Goal: Complete application form

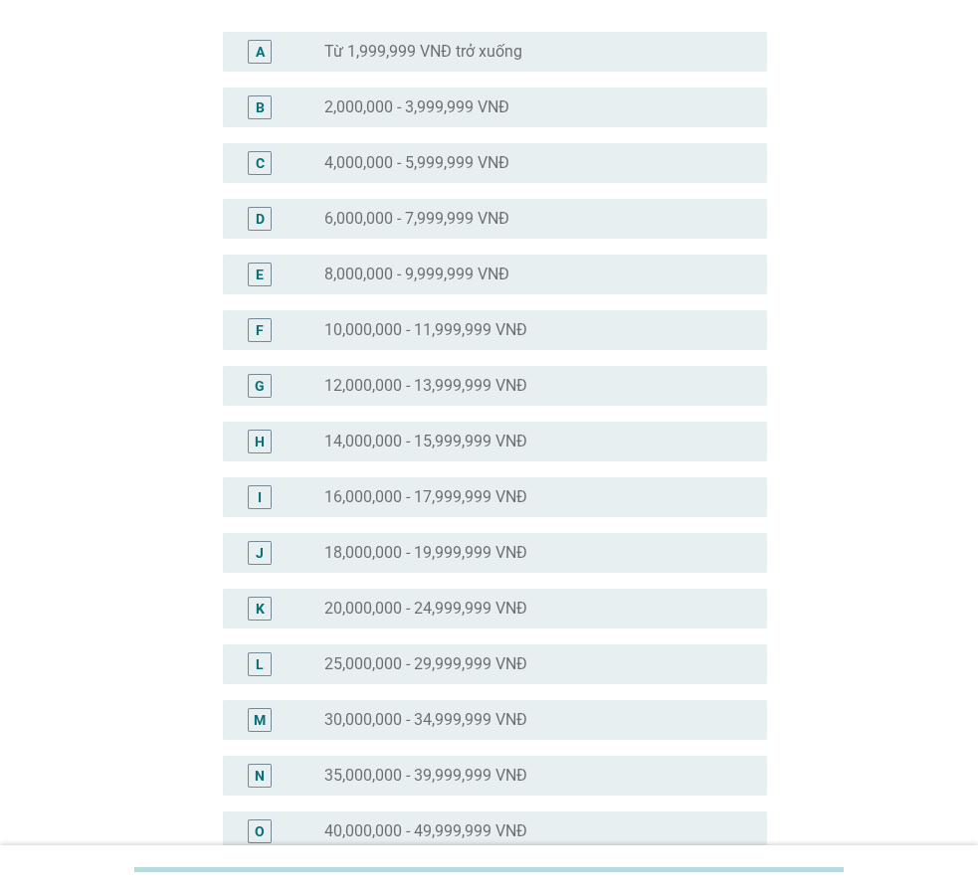
scroll to position [199, 0]
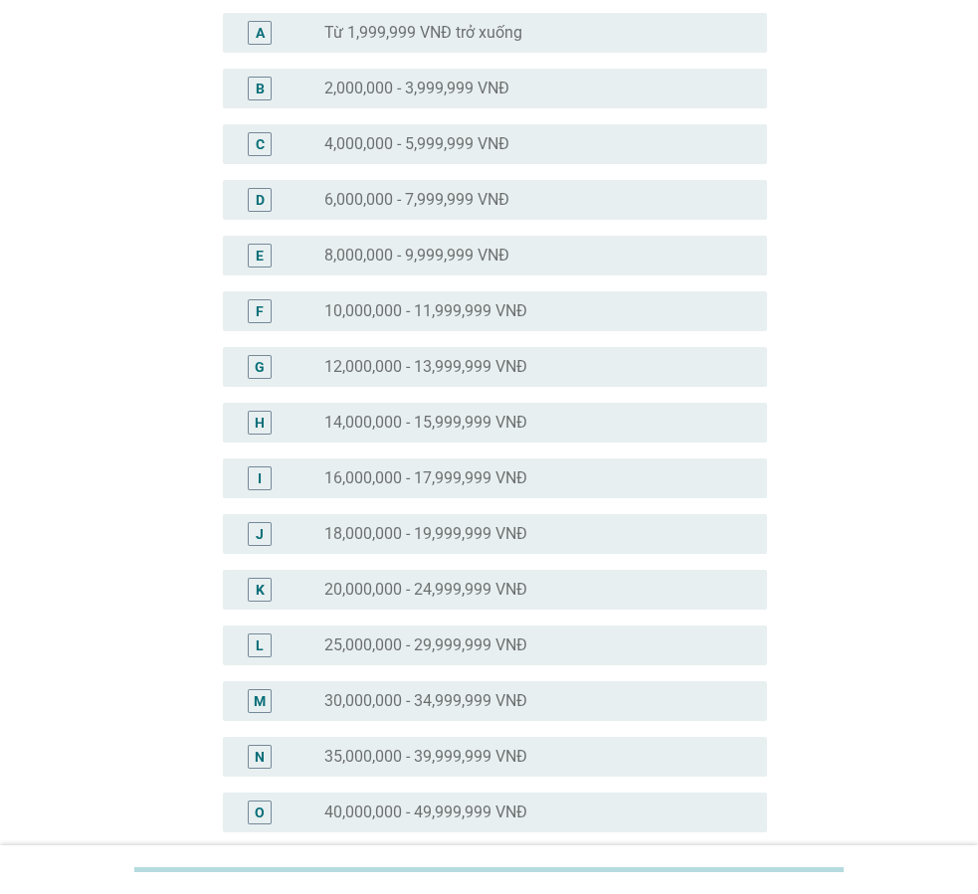
click at [356, 701] on label "30,000,000 - 34,999,999 VNĐ" at bounding box center [425, 701] width 203 height 20
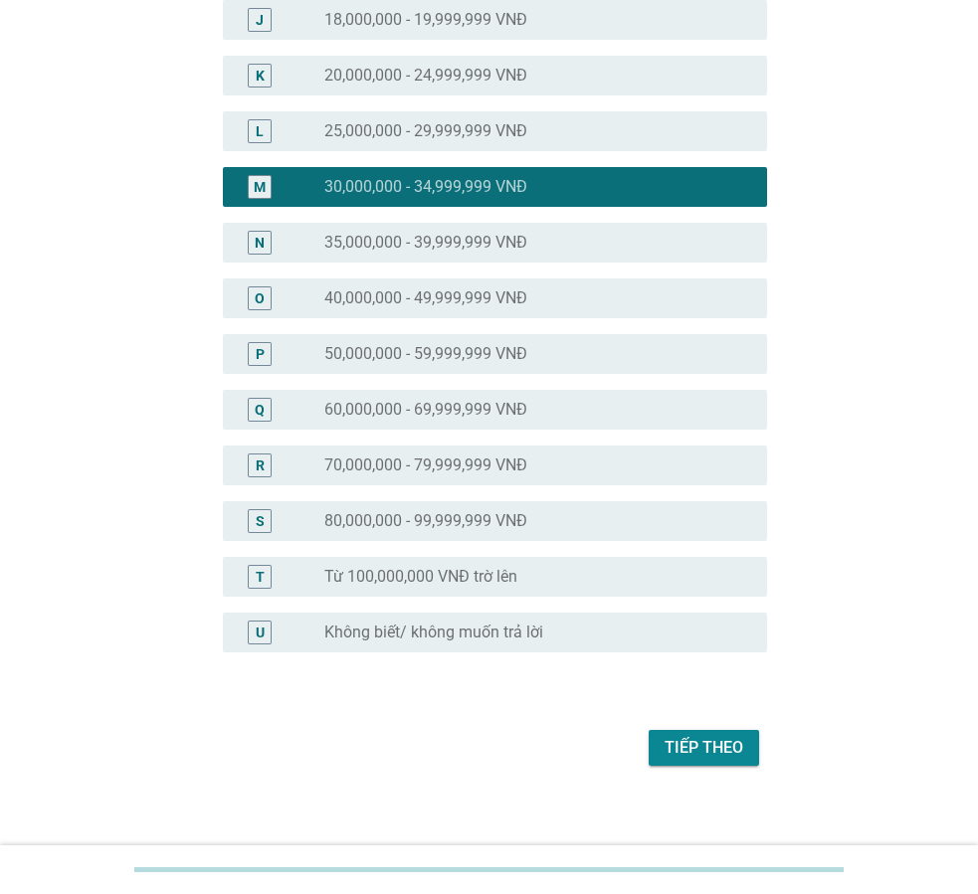
scroll to position [727, 0]
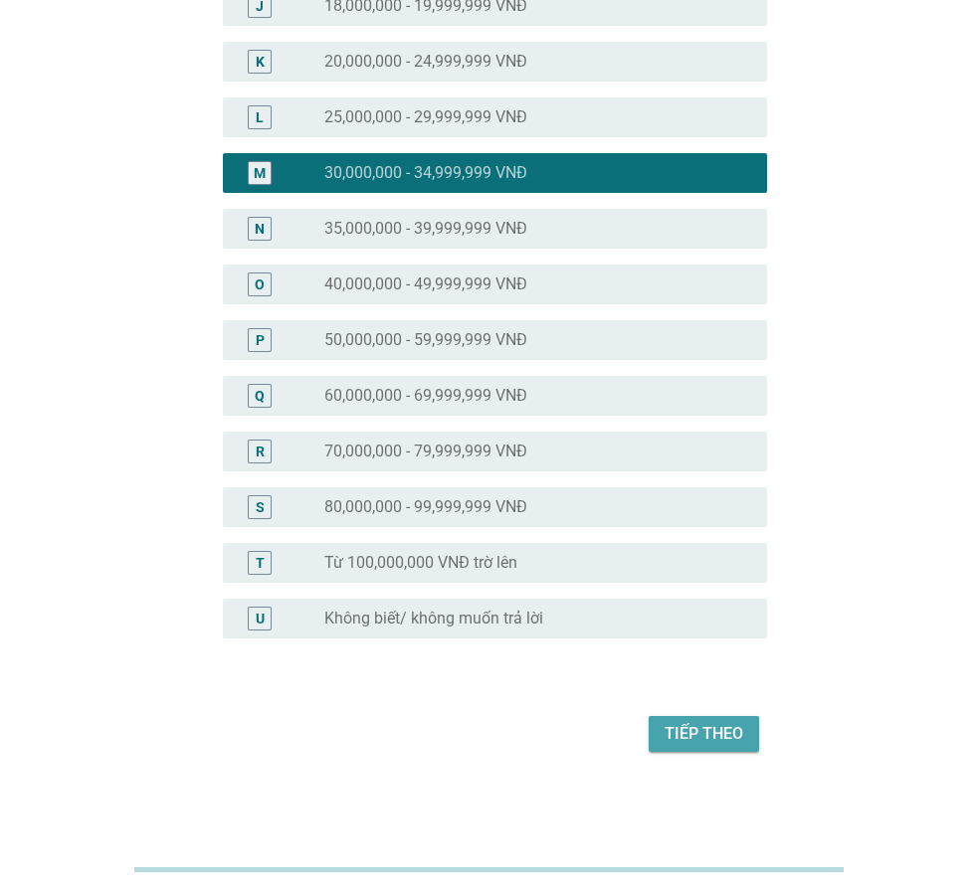
click at [680, 743] on div "Tiếp theo" at bounding box center [704, 734] width 79 height 24
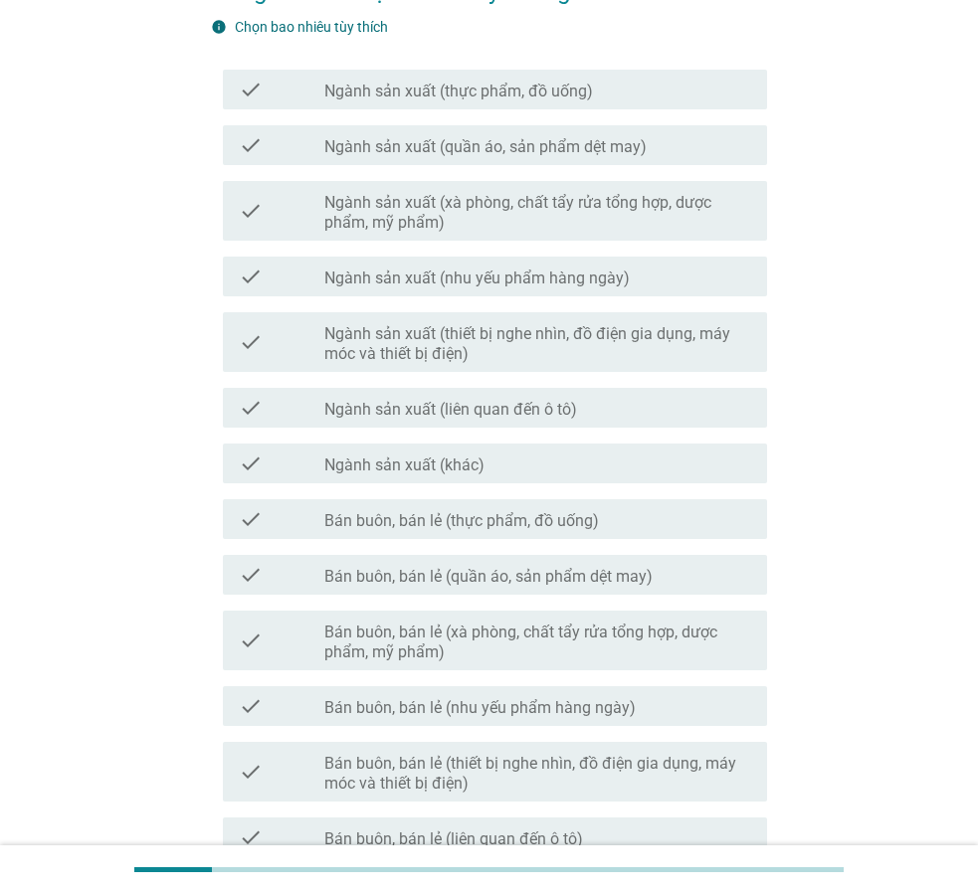
scroll to position [199, 0]
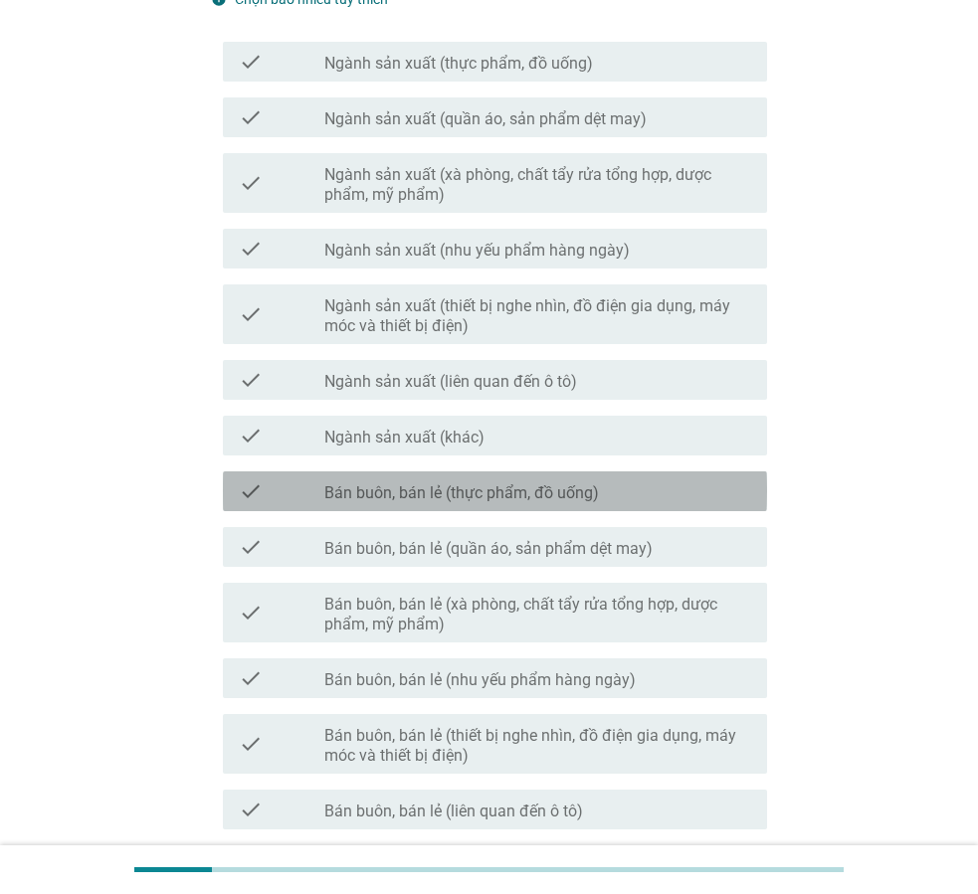
click at [472, 503] on div "check check_box_outline_blank Bán buôn, bán lẻ (thực phẩm, đồ uống)" at bounding box center [495, 492] width 544 height 40
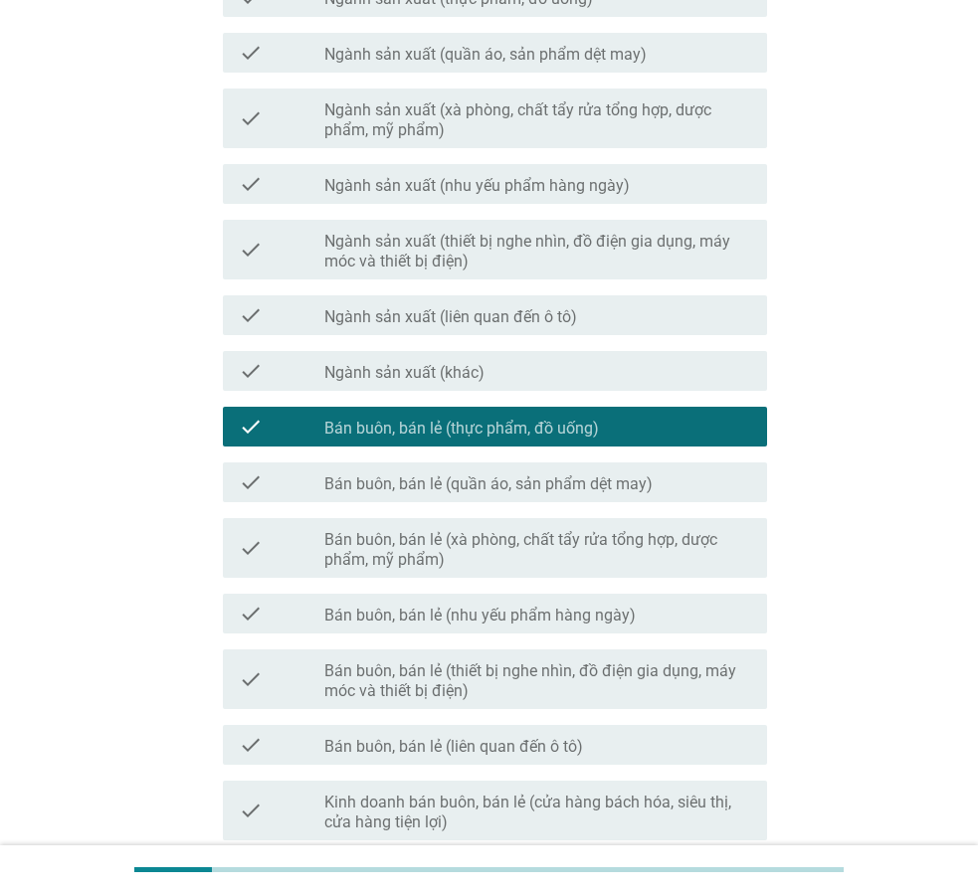
scroll to position [398, 0]
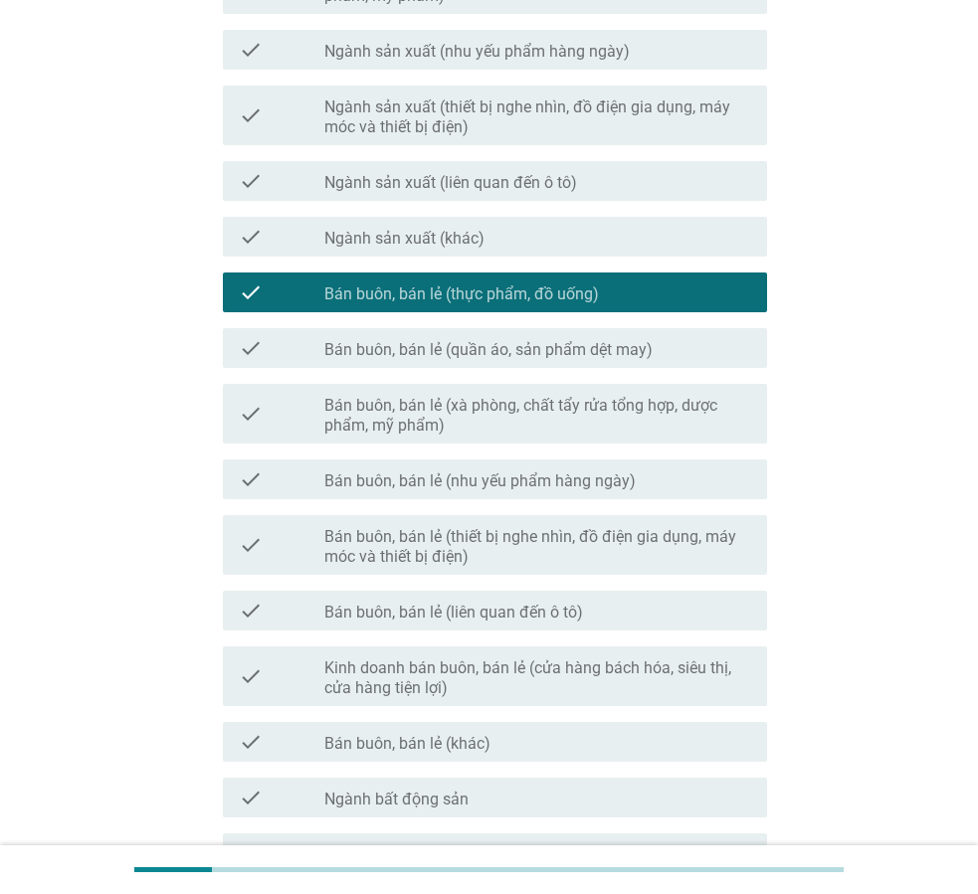
click at [550, 556] on label "Bán buôn, bán lẻ (thiết bị nghe nhìn, đồ điện gia dụng, máy móc và thiết bị điệ…" at bounding box center [537, 547] width 427 height 40
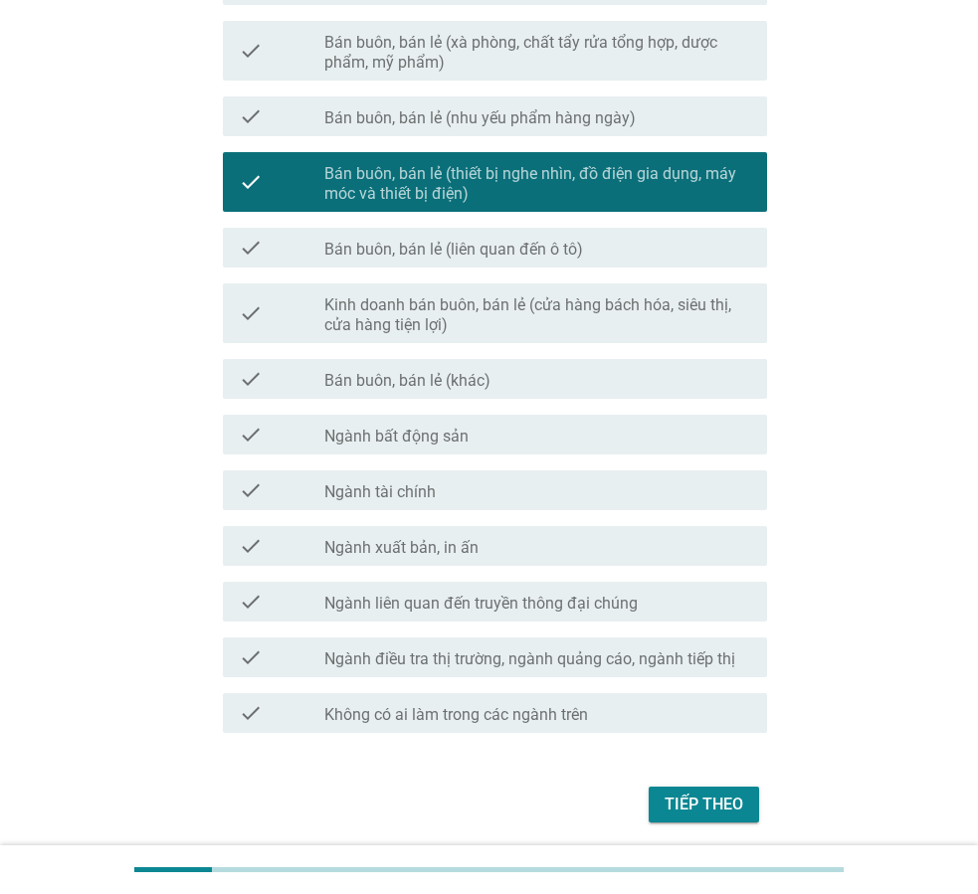
scroll to position [796, 0]
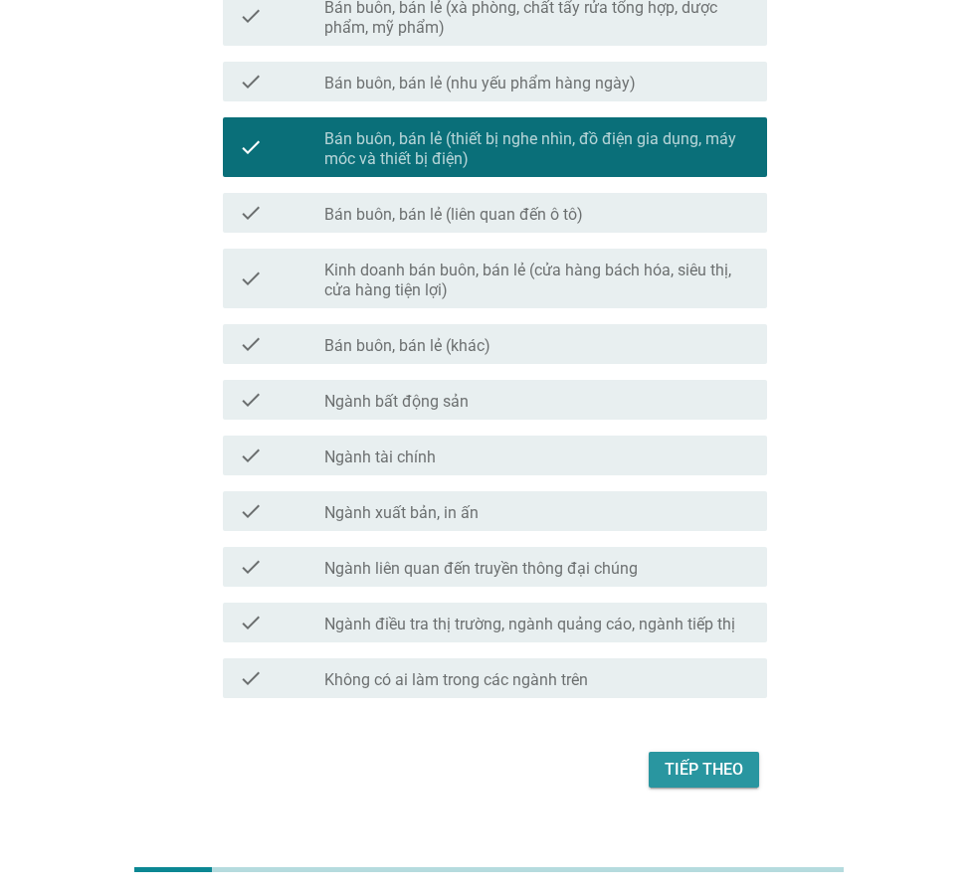
click at [676, 771] on div "Tiếp theo" at bounding box center [704, 770] width 79 height 24
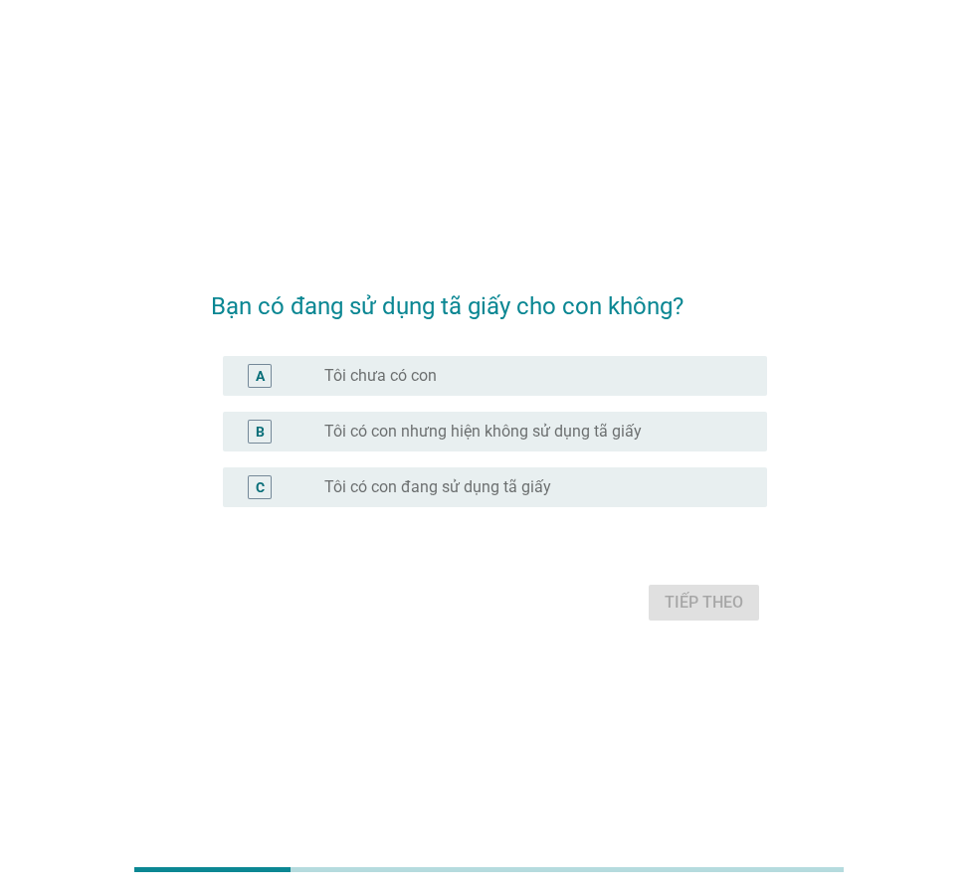
click at [533, 430] on label "Tôi có con nhưng hiện không sử dụng tã giấy" at bounding box center [482, 432] width 317 height 20
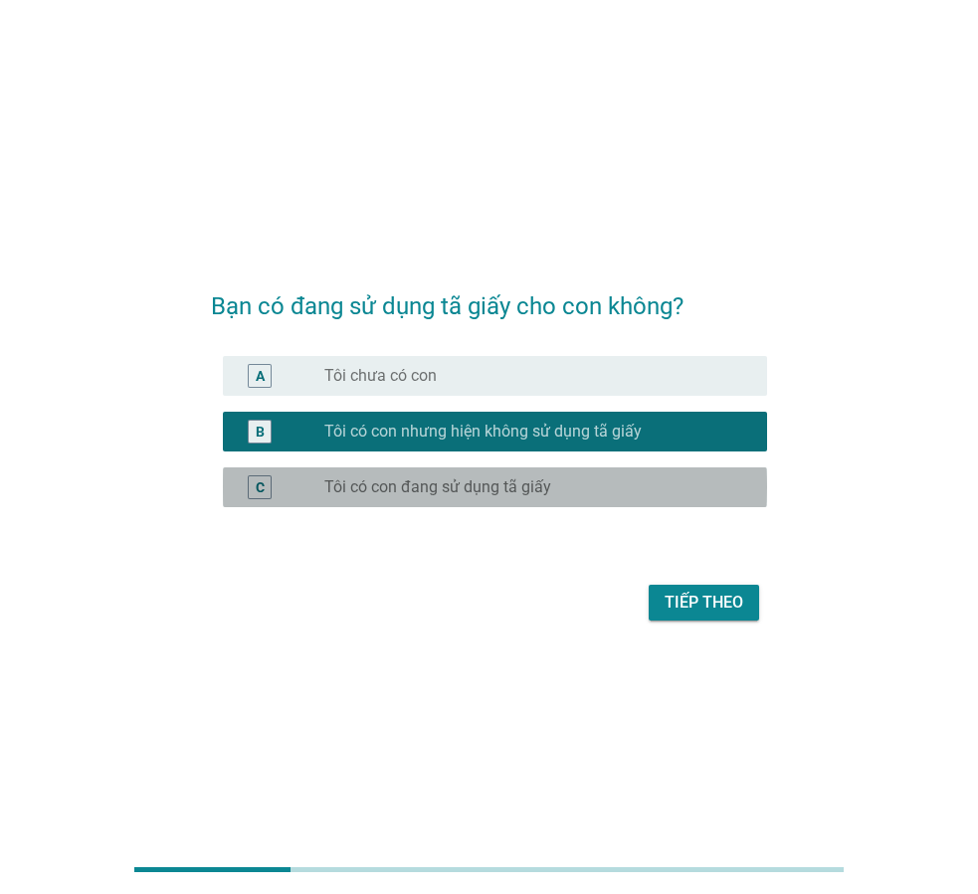
click at [527, 490] on label "Tôi có con đang sử dụng tã giấy" at bounding box center [437, 488] width 227 height 20
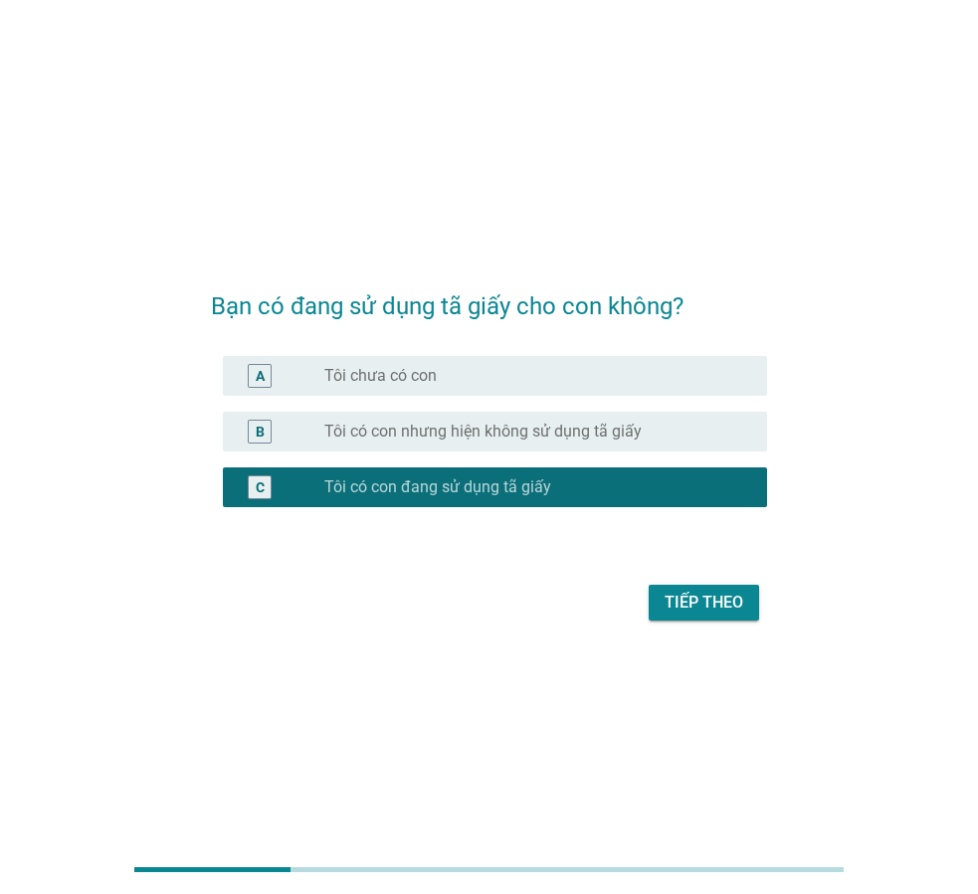
click at [675, 606] on div "Tiếp theo" at bounding box center [704, 603] width 79 height 24
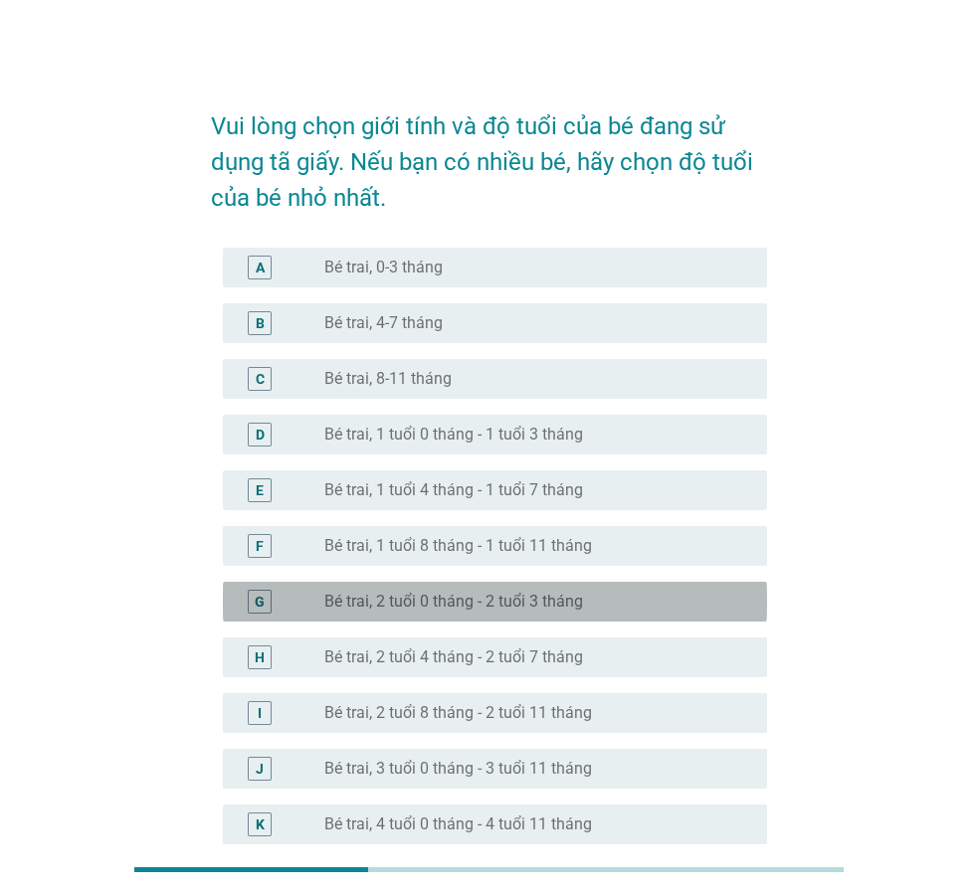
click at [470, 603] on label "Bé trai, 2 tuổi 0 tháng - 2 tuổi 3 tháng" at bounding box center [453, 602] width 259 height 20
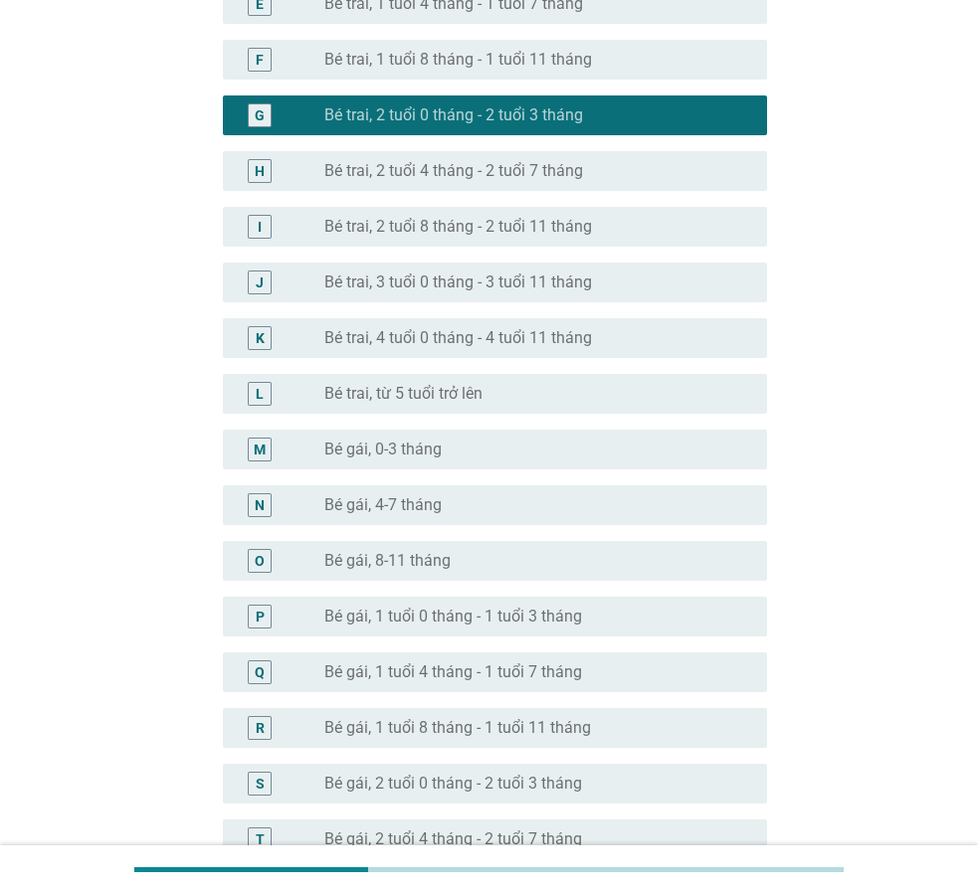
scroll to position [930, 0]
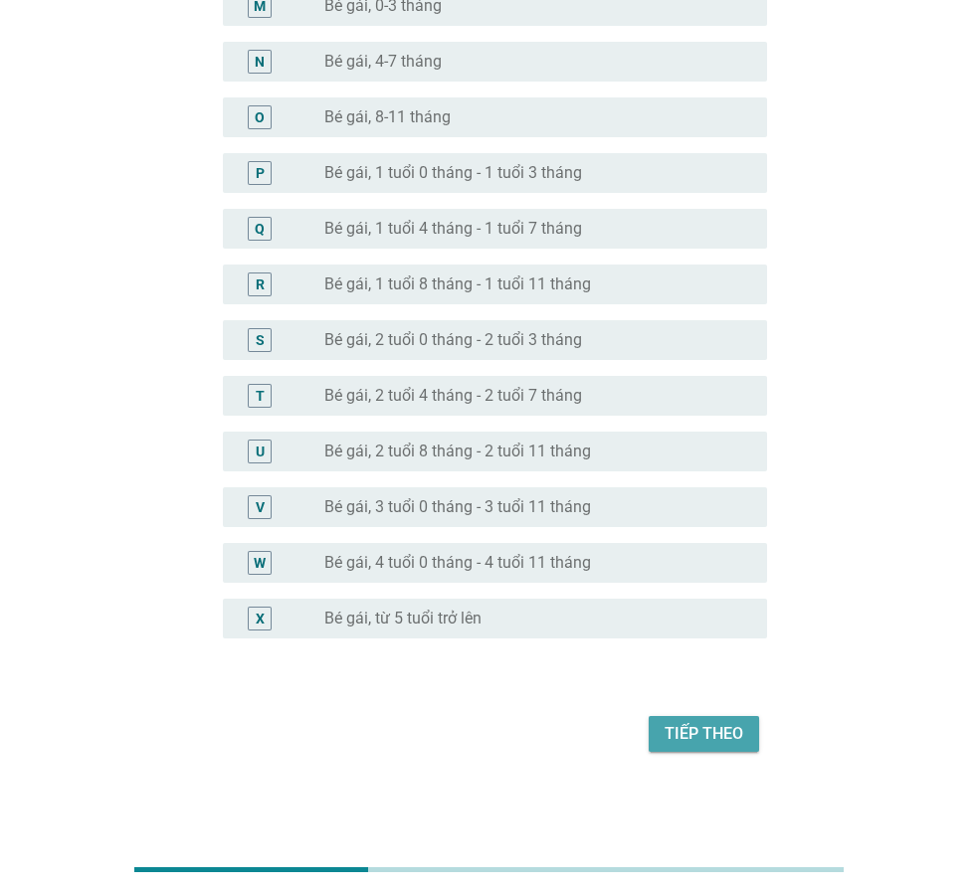
click at [684, 731] on div "Tiếp theo" at bounding box center [704, 734] width 79 height 24
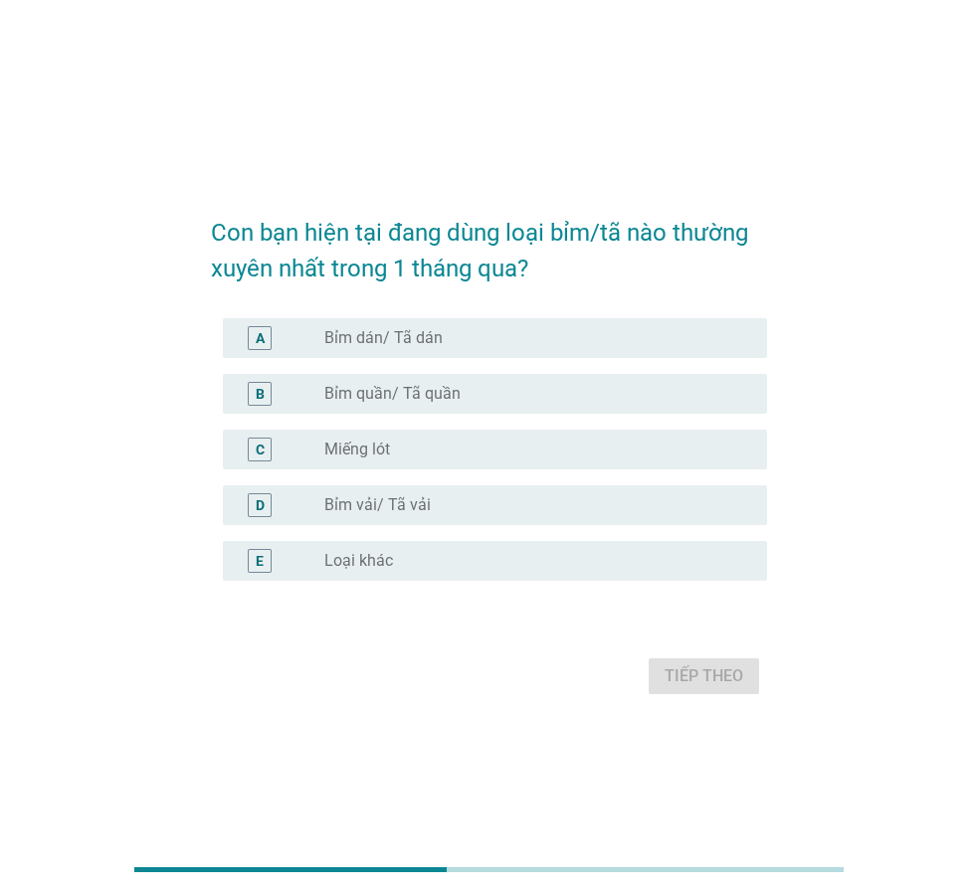
click at [455, 395] on label "Bỉm quần/ Tã quần" at bounding box center [392, 394] width 136 height 20
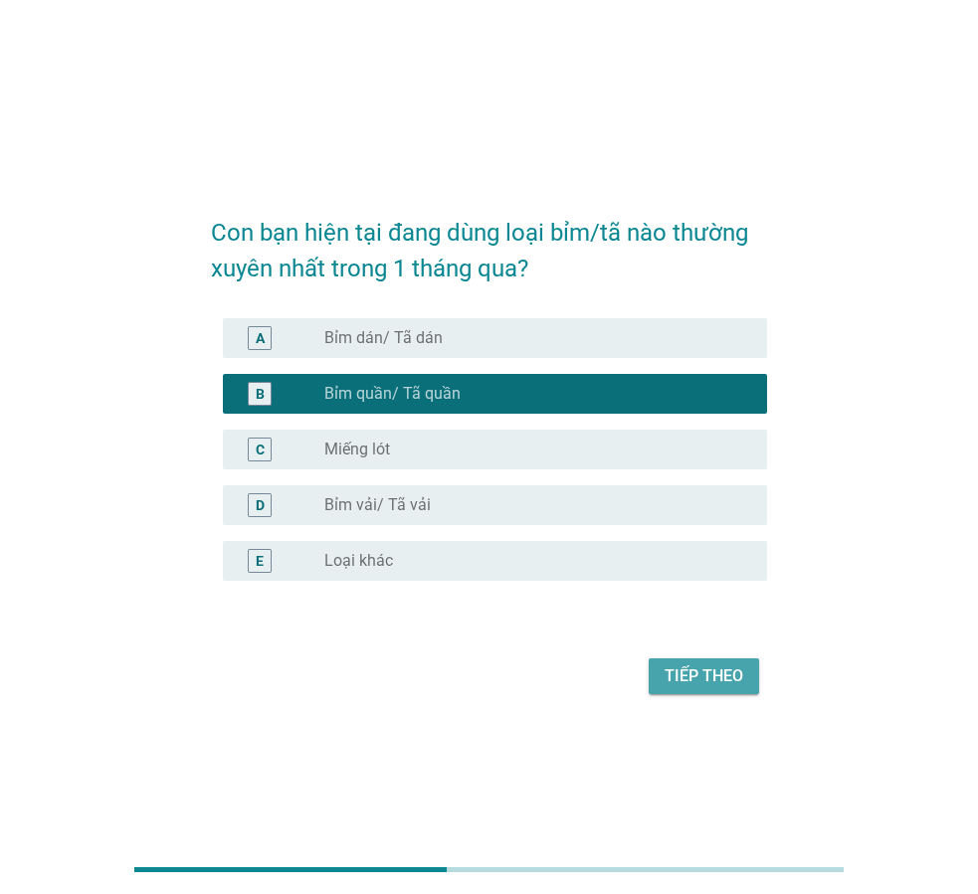
click at [674, 677] on div "Tiếp theo" at bounding box center [704, 677] width 79 height 24
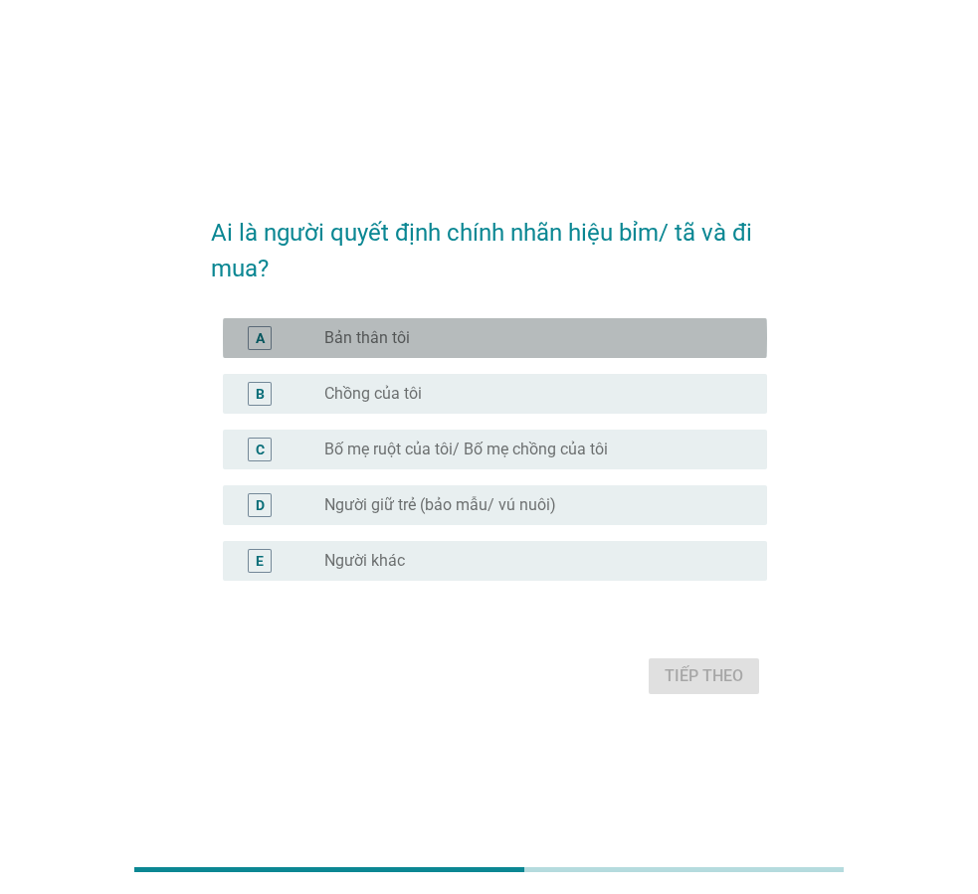
click at [403, 336] on label "Bản thân tôi" at bounding box center [367, 338] width 86 height 20
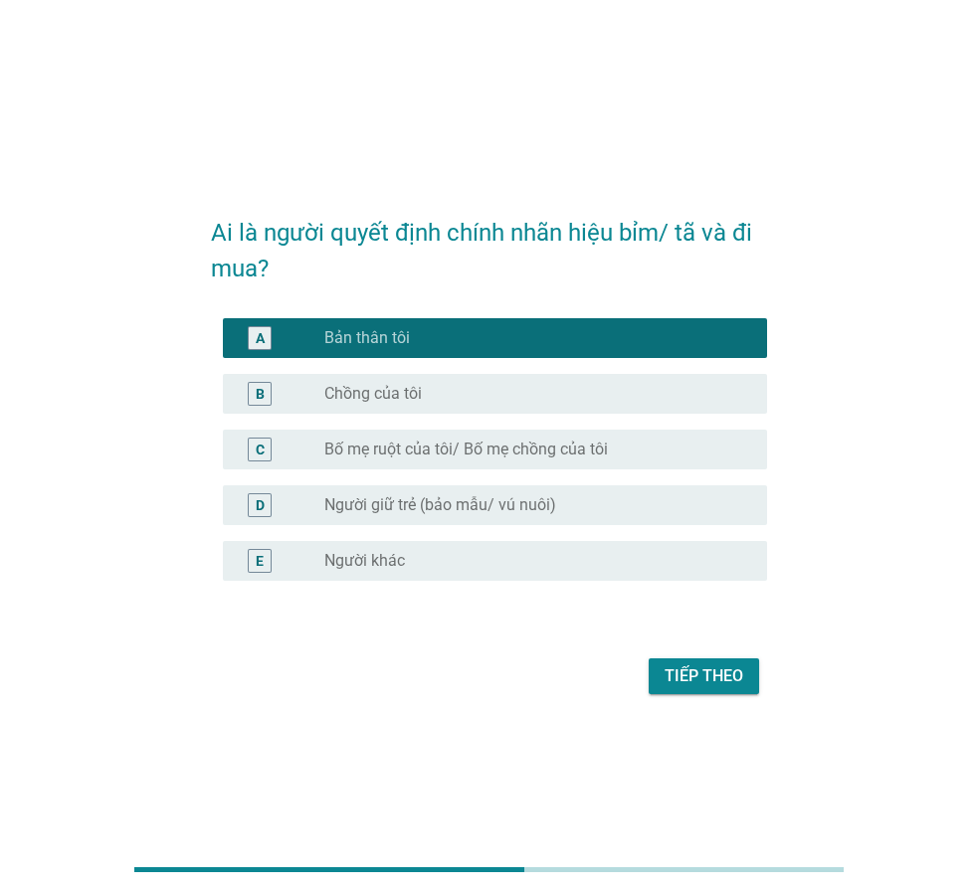
click at [676, 668] on div "Tiếp theo" at bounding box center [704, 677] width 79 height 24
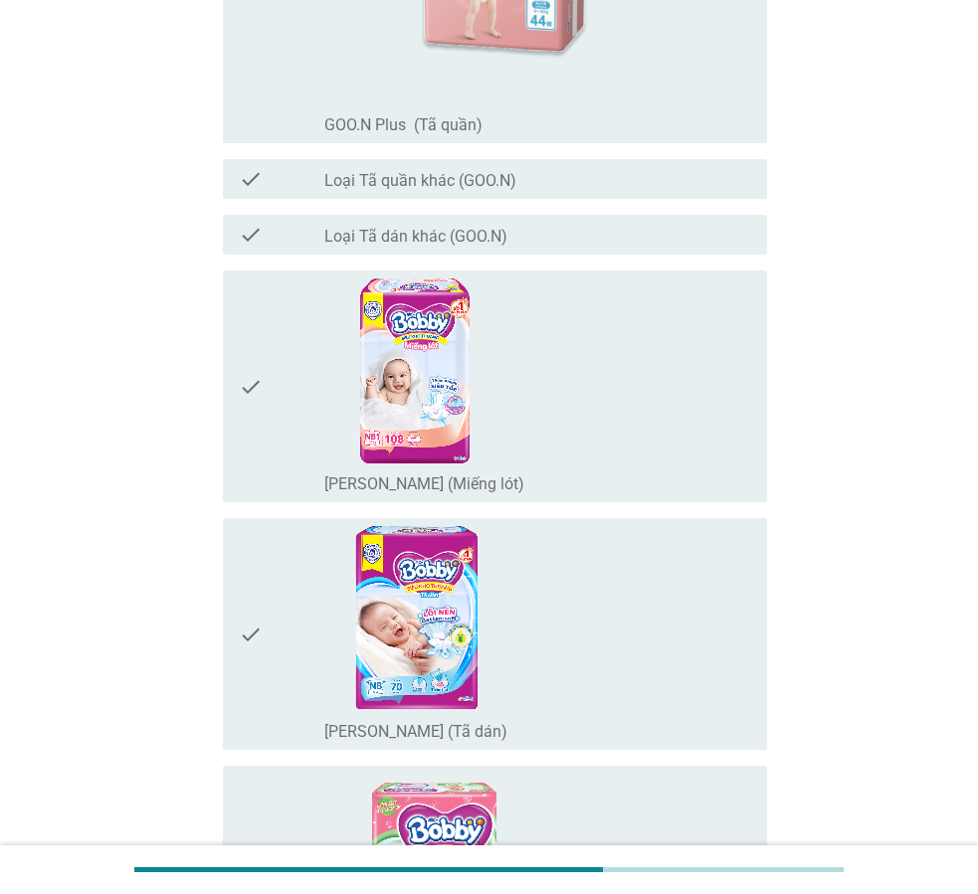
scroll to position [2189, 0]
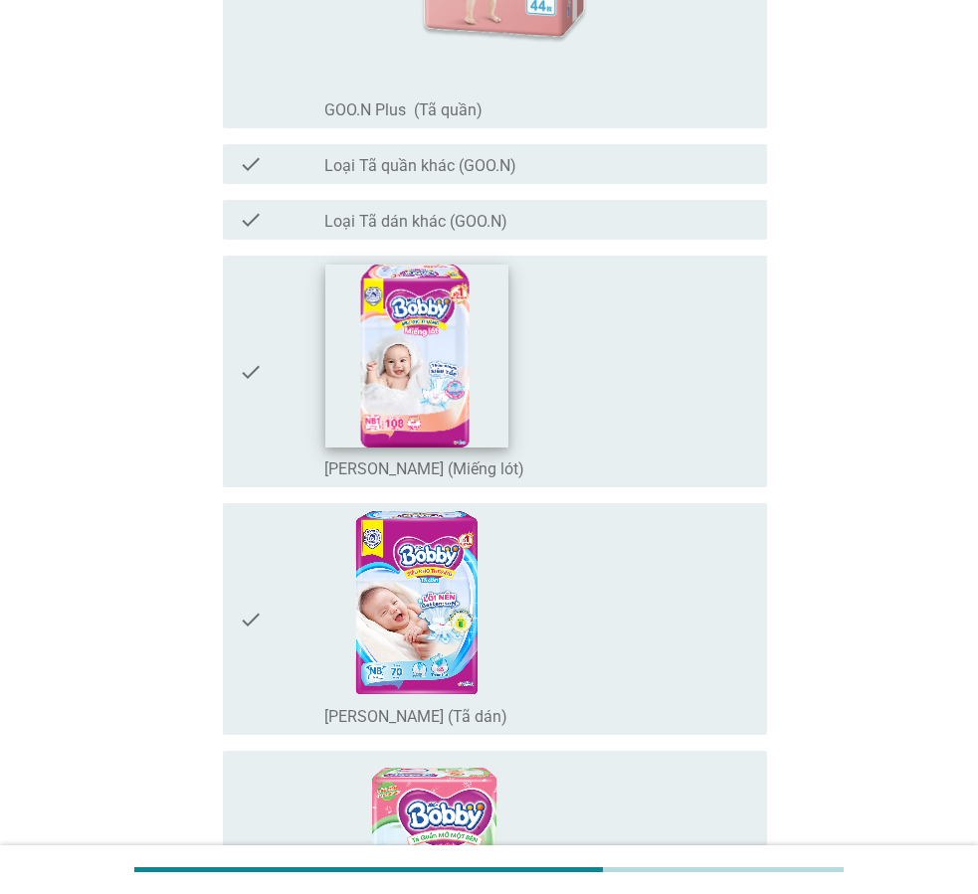
click at [389, 424] on img at bounding box center [416, 356] width 183 height 183
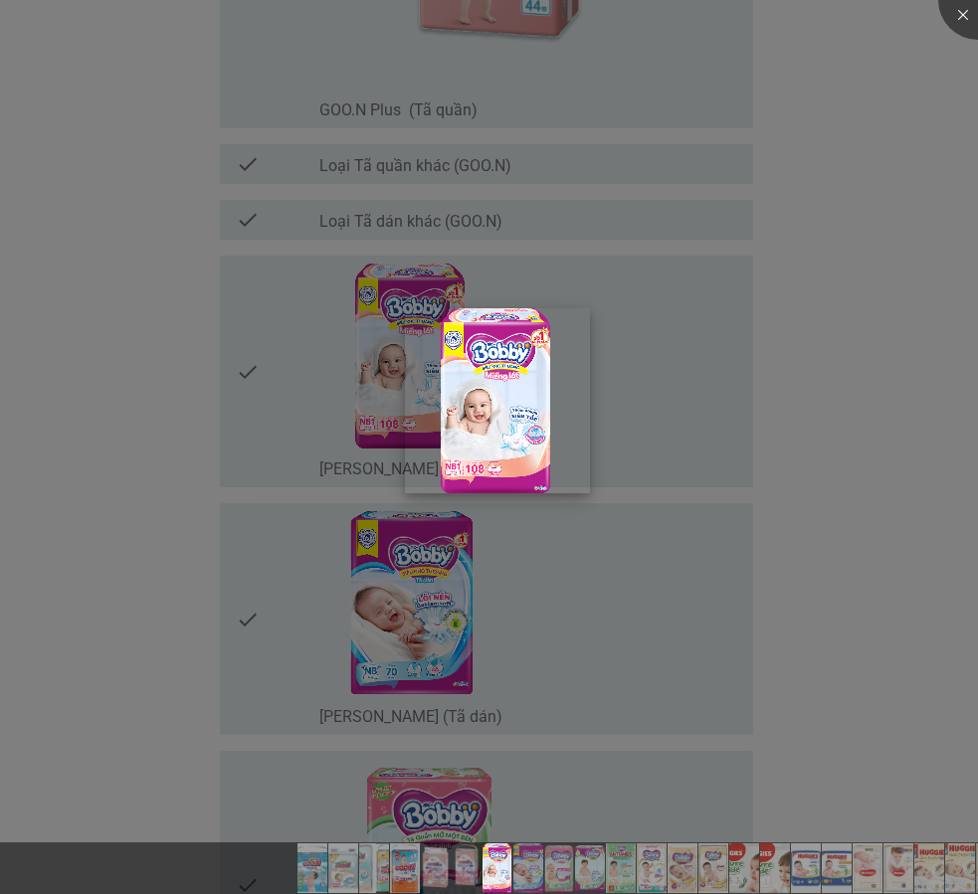
click at [478, 414] on img at bounding box center [497, 400] width 185 height 185
click at [277, 397] on div at bounding box center [489, 447] width 978 height 894
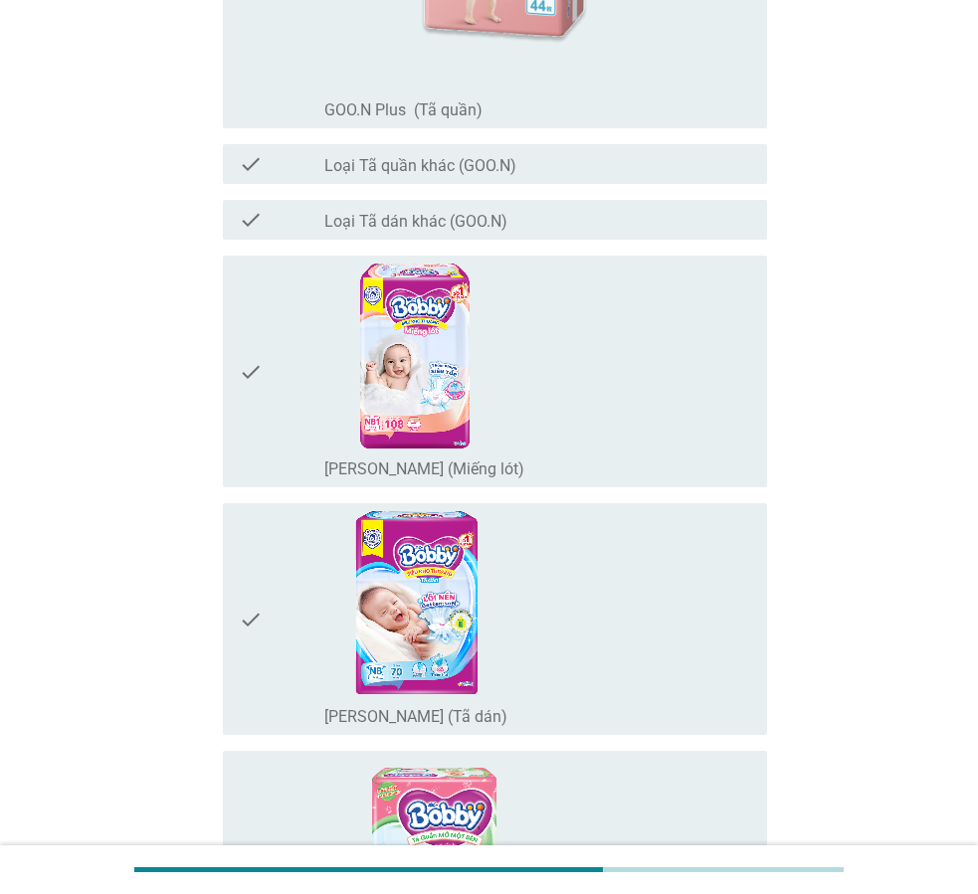
click at [281, 421] on div "check" at bounding box center [282, 372] width 86 height 216
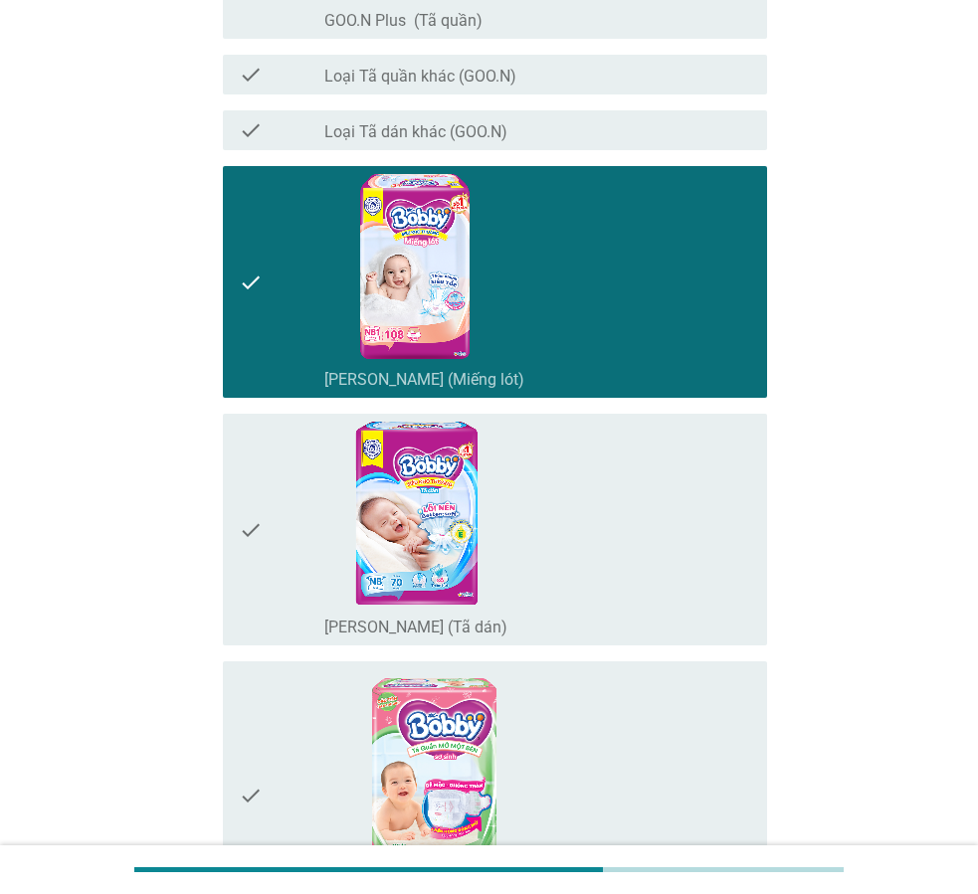
scroll to position [2388, 0]
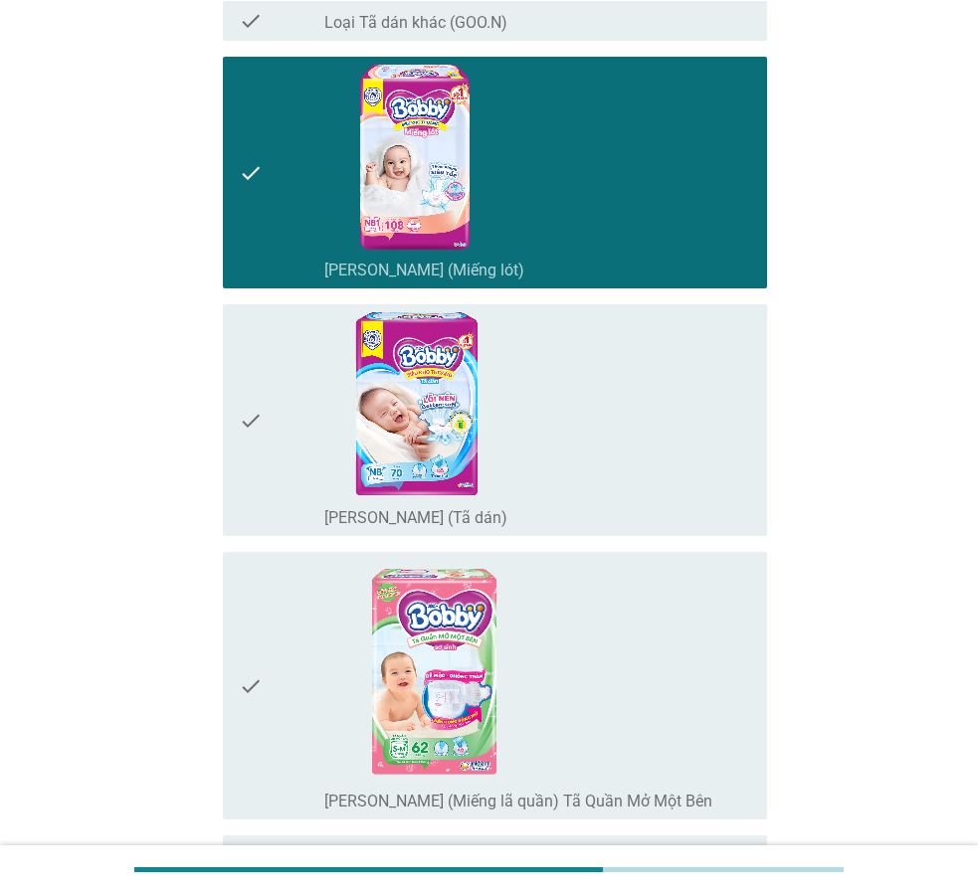
click at [283, 488] on div "check" at bounding box center [282, 420] width 86 height 216
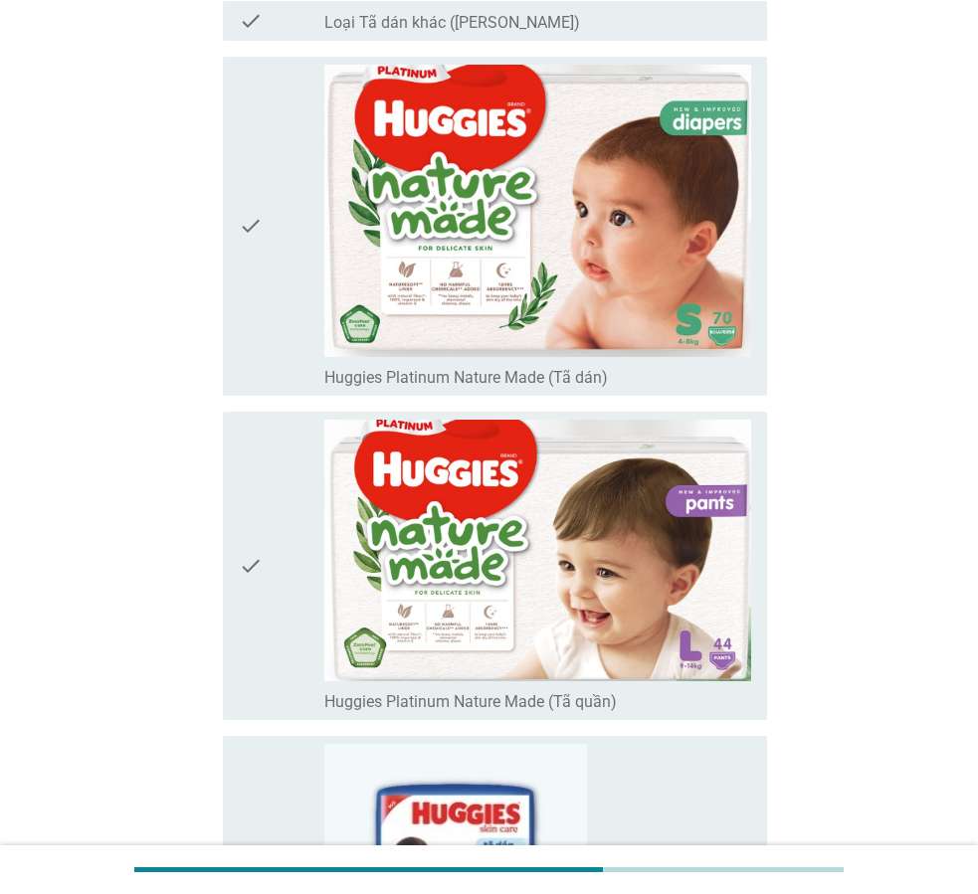
scroll to position [4875, 0]
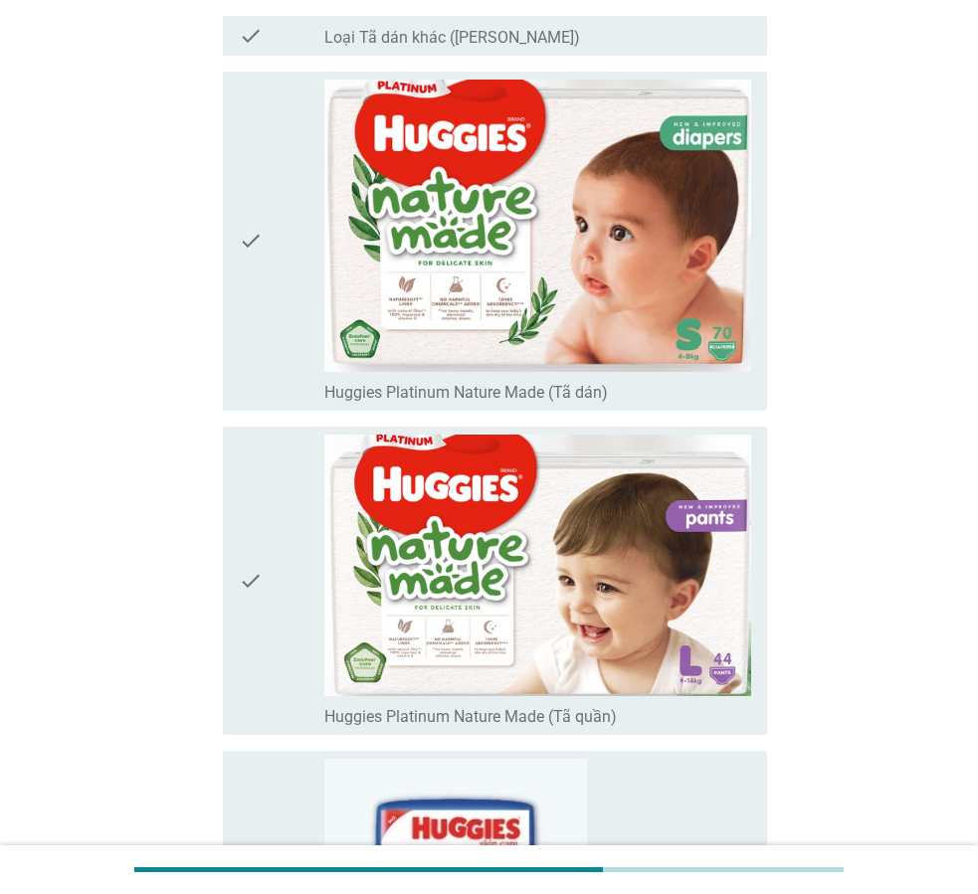
click at [260, 302] on icon "check" at bounding box center [251, 241] width 24 height 323
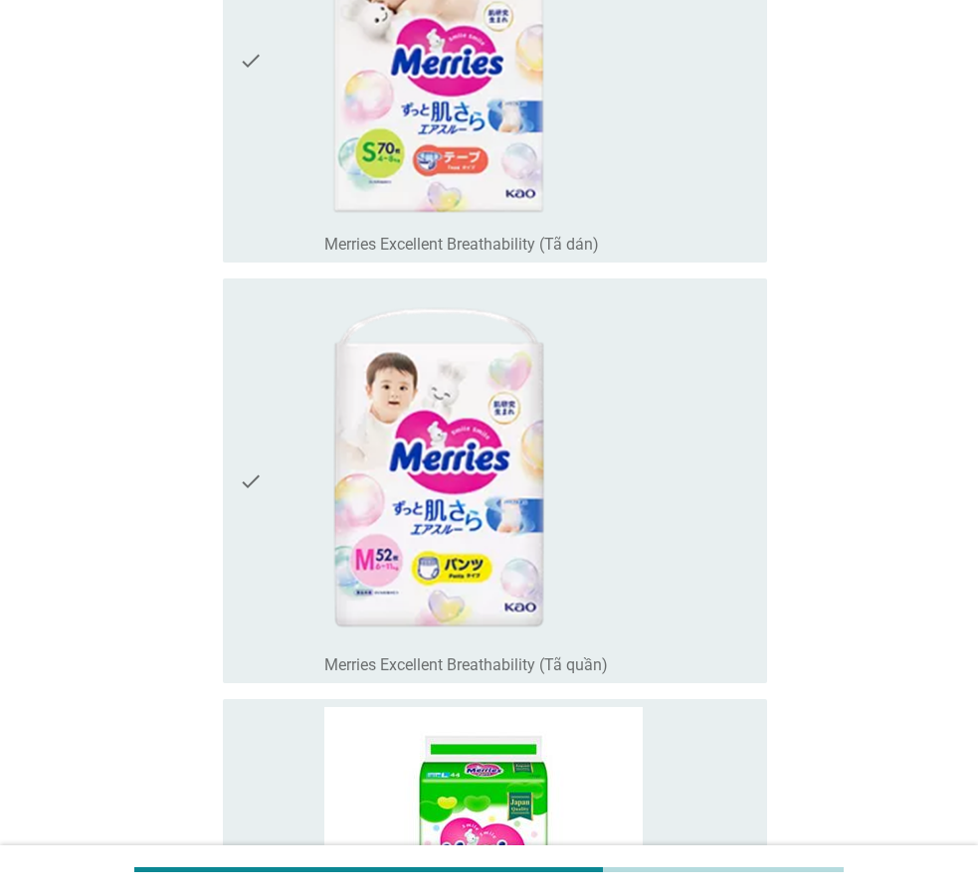
scroll to position [9849, 0]
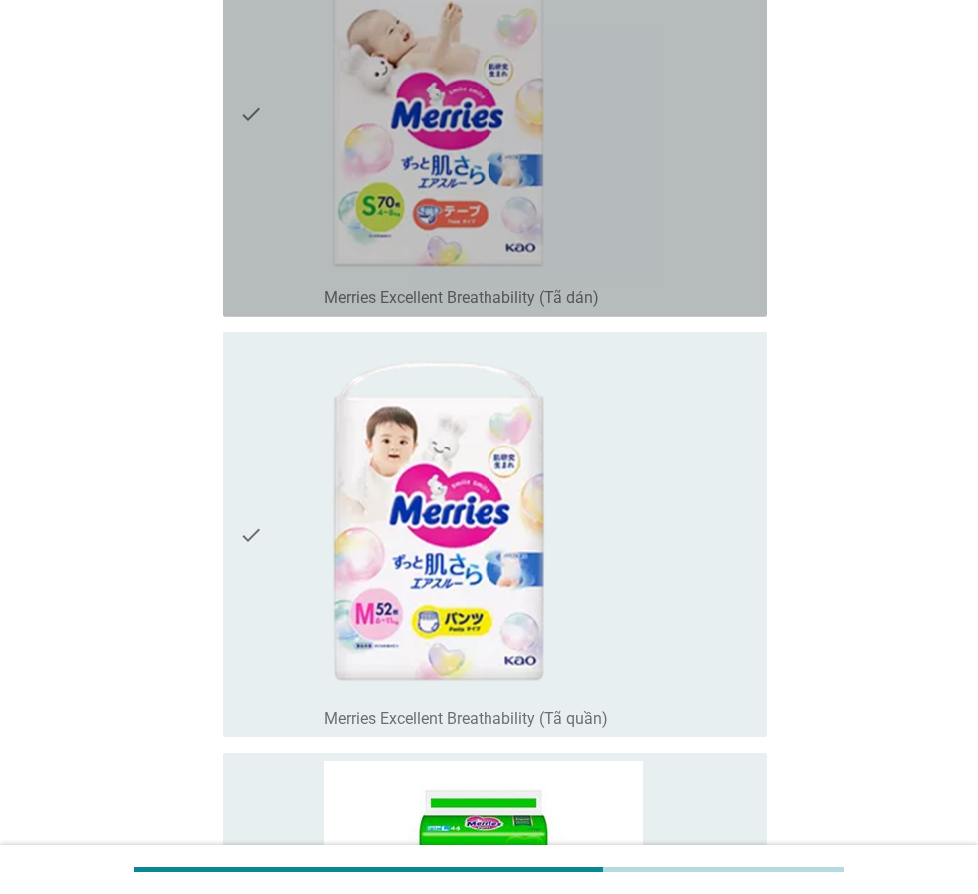
click at [257, 243] on icon "check" at bounding box center [251, 114] width 24 height 389
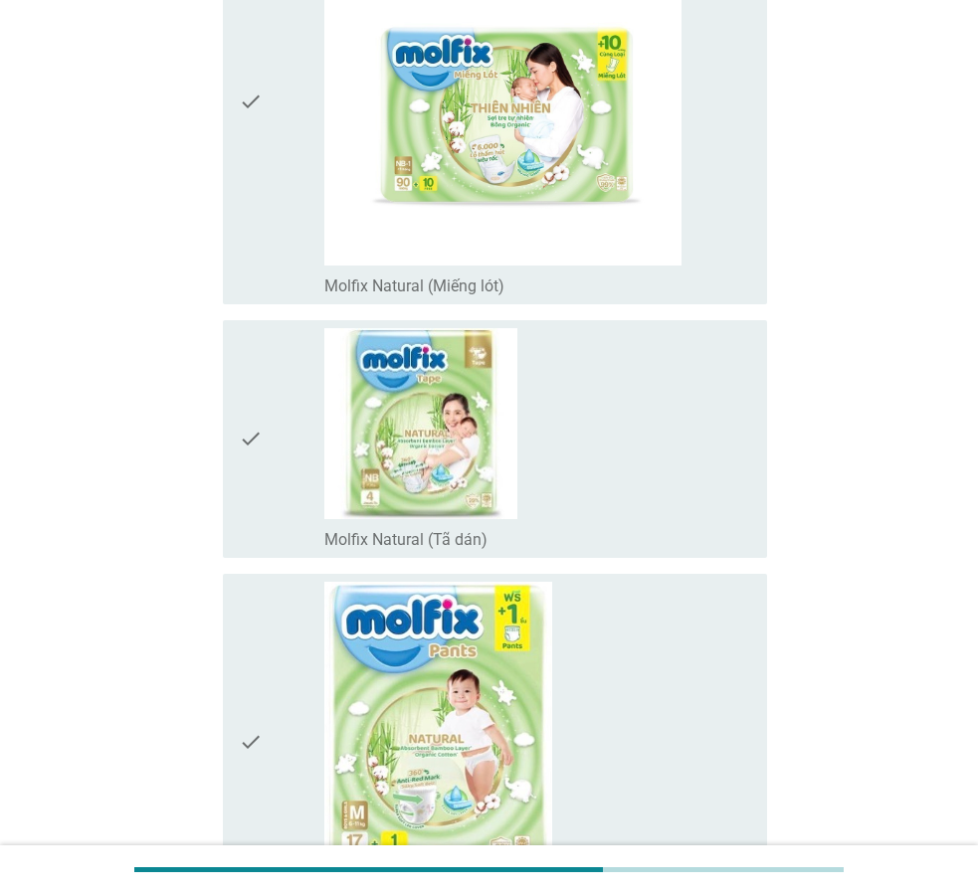
scroll to position [12336, 0]
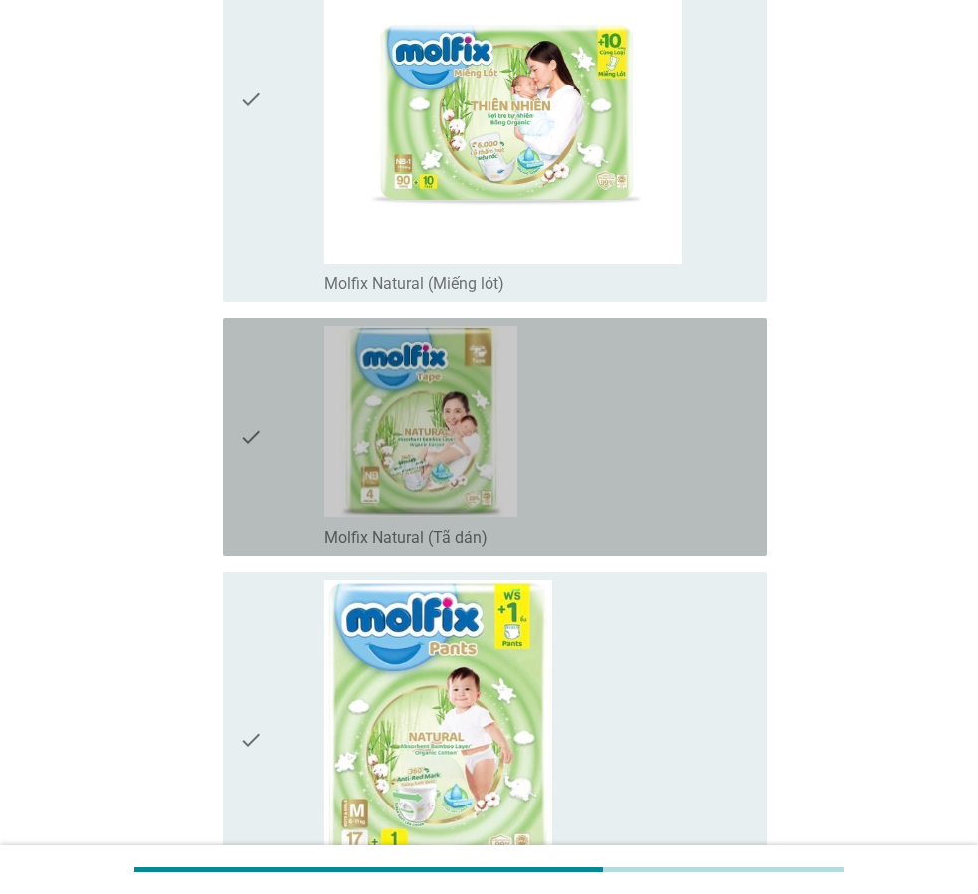
click at [284, 528] on div "check" at bounding box center [282, 437] width 86 height 222
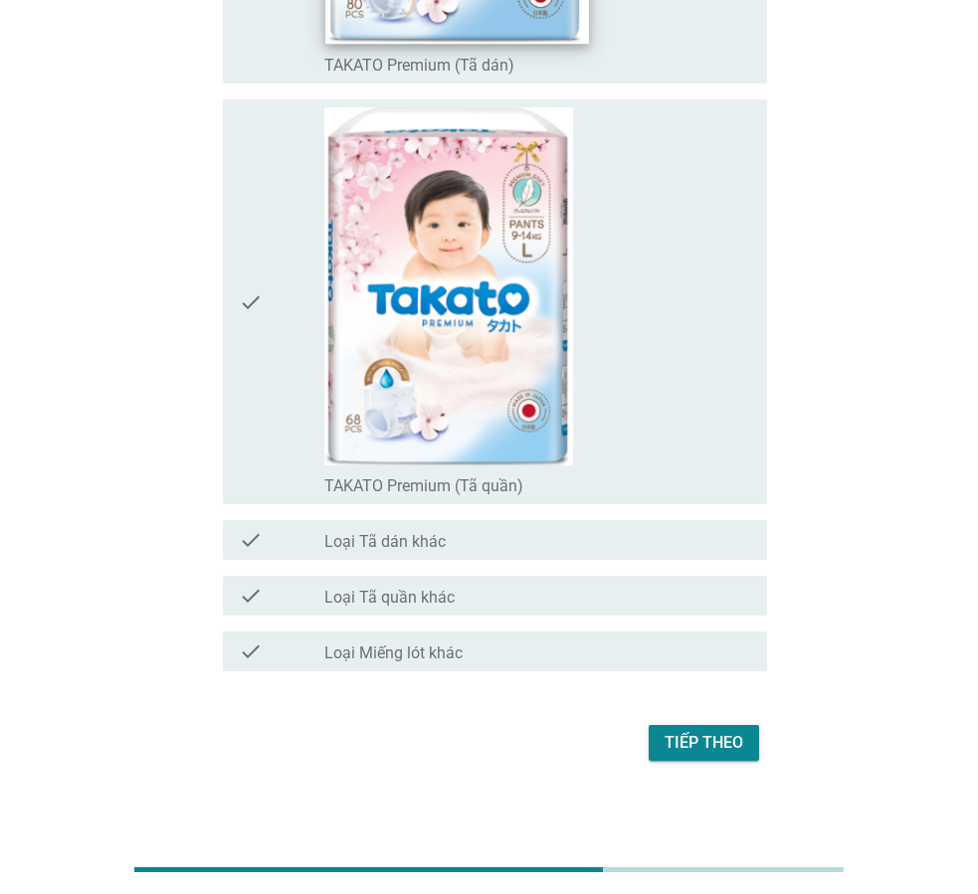
scroll to position [16624, 0]
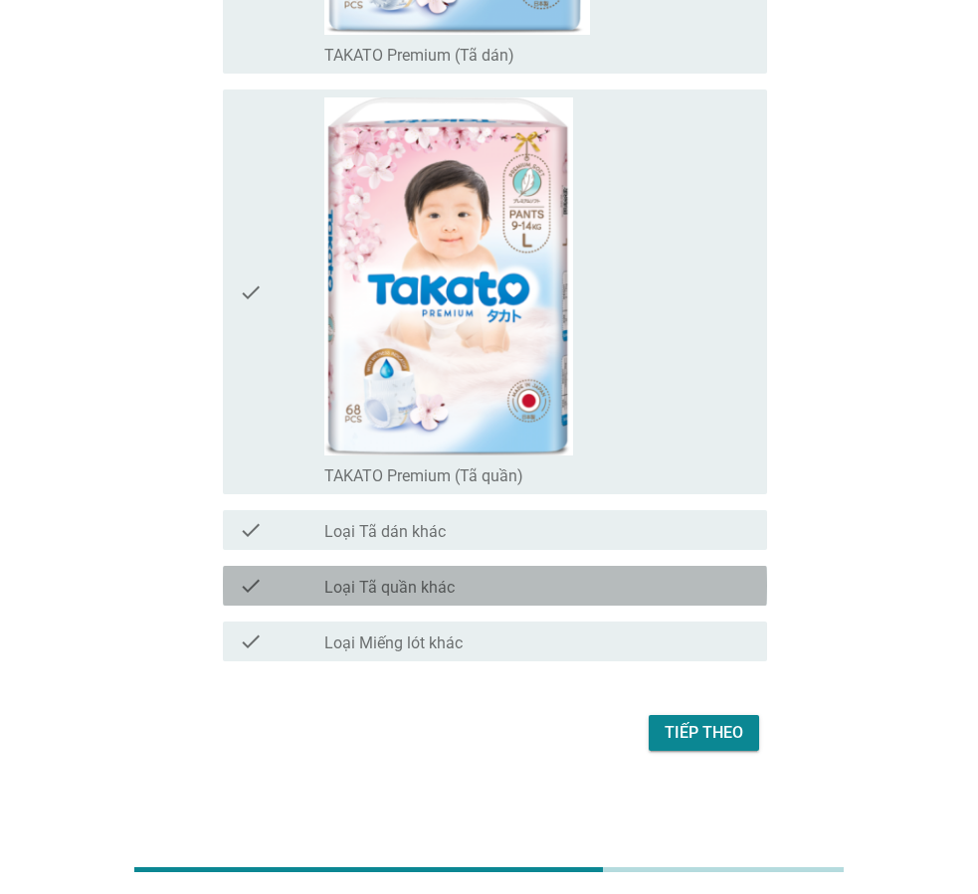
click at [458, 588] on div "check_box_outline_blank Loại Tã quần khác" at bounding box center [537, 586] width 427 height 24
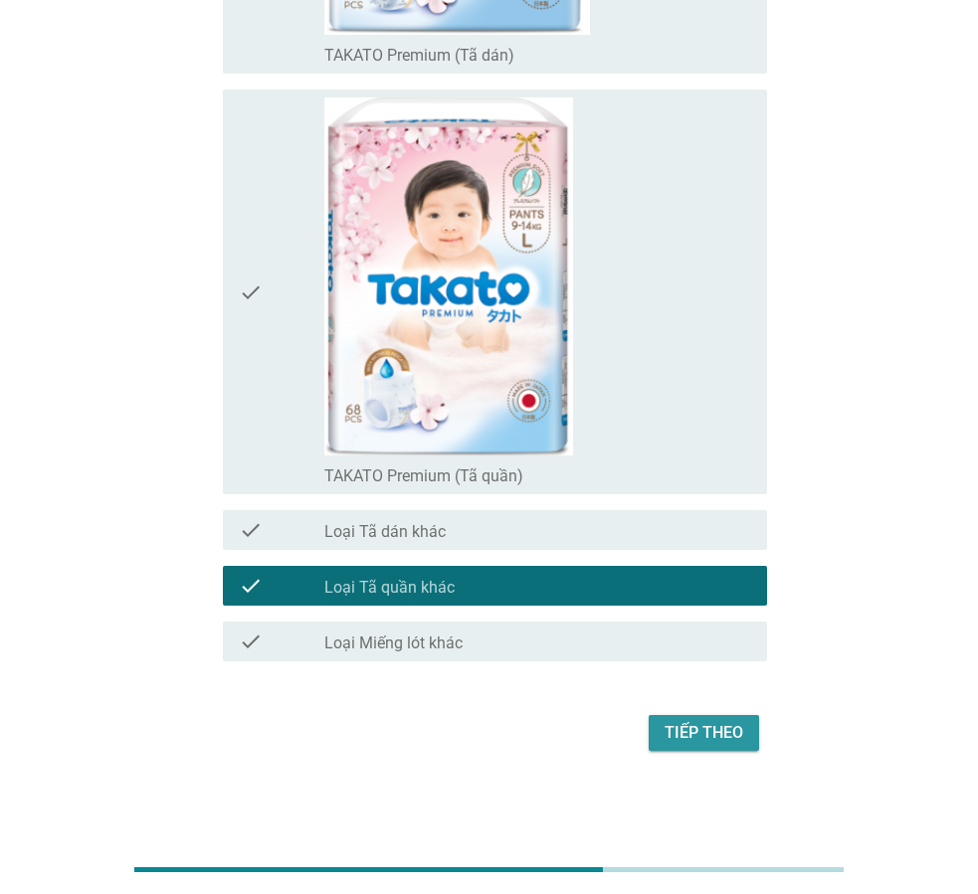
click at [700, 738] on div "Tiếp theo" at bounding box center [704, 733] width 79 height 24
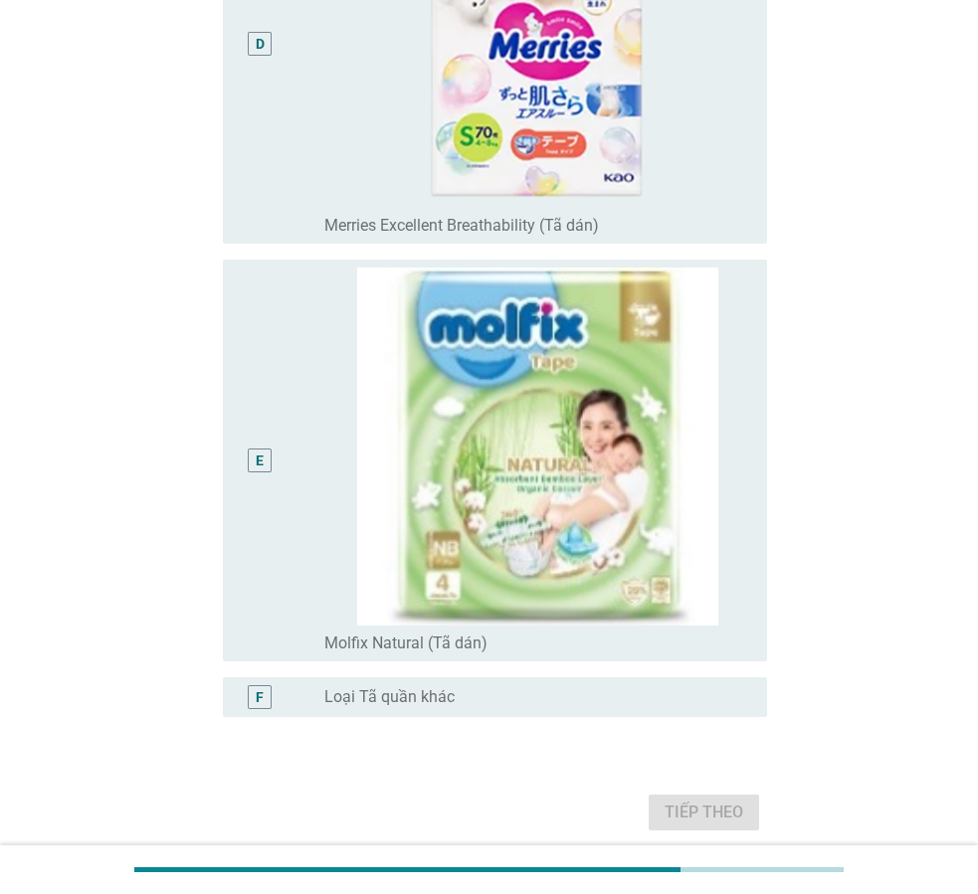
scroll to position [1635, 0]
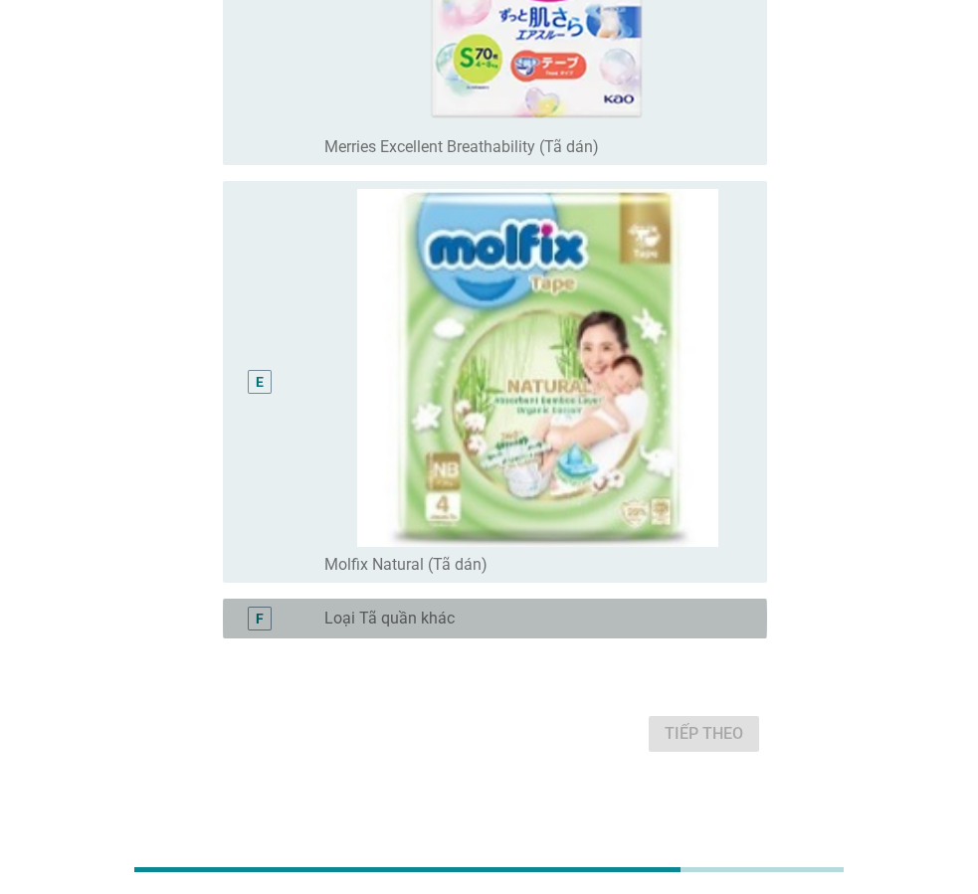
click at [424, 624] on label "Loại Tã quần khác" at bounding box center [389, 619] width 130 height 20
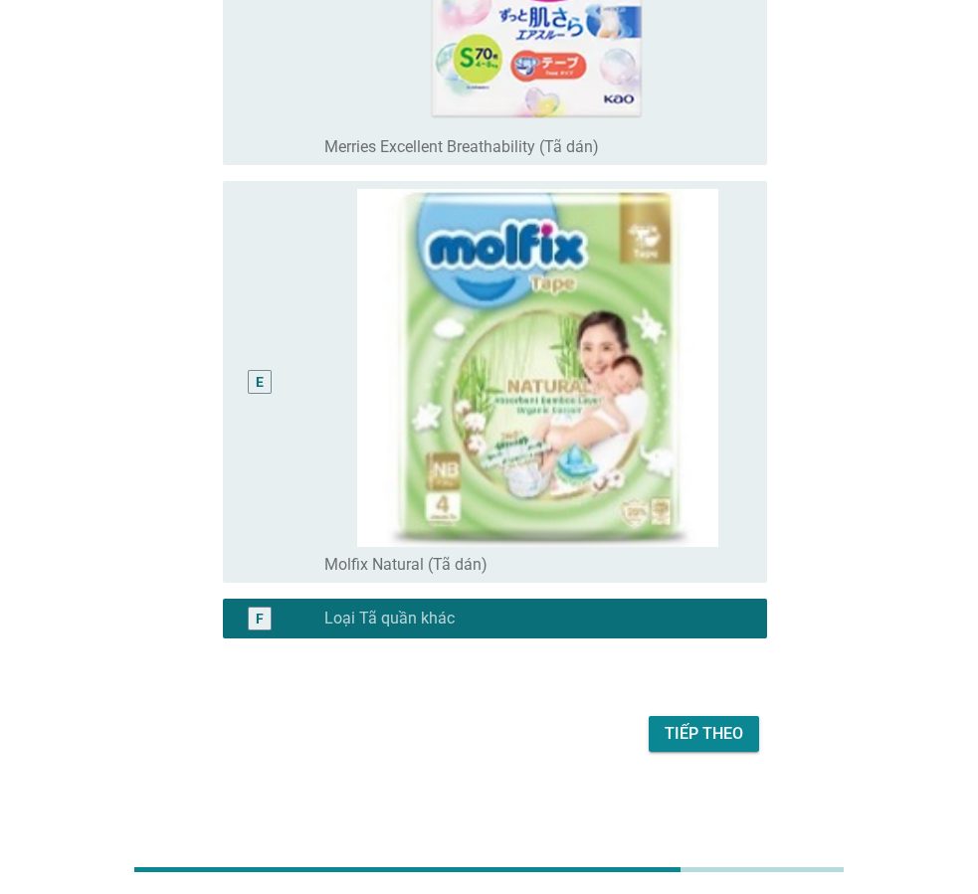
click at [680, 737] on div "Tiếp theo" at bounding box center [704, 734] width 79 height 24
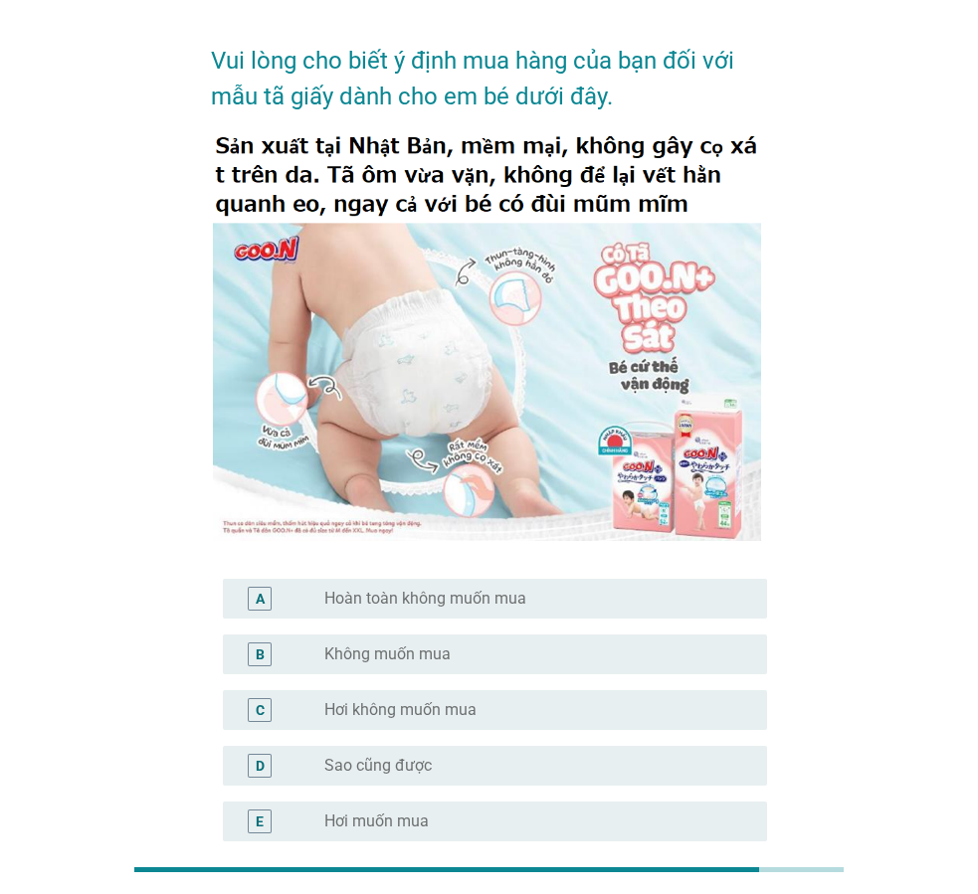
scroll to position [99, 0]
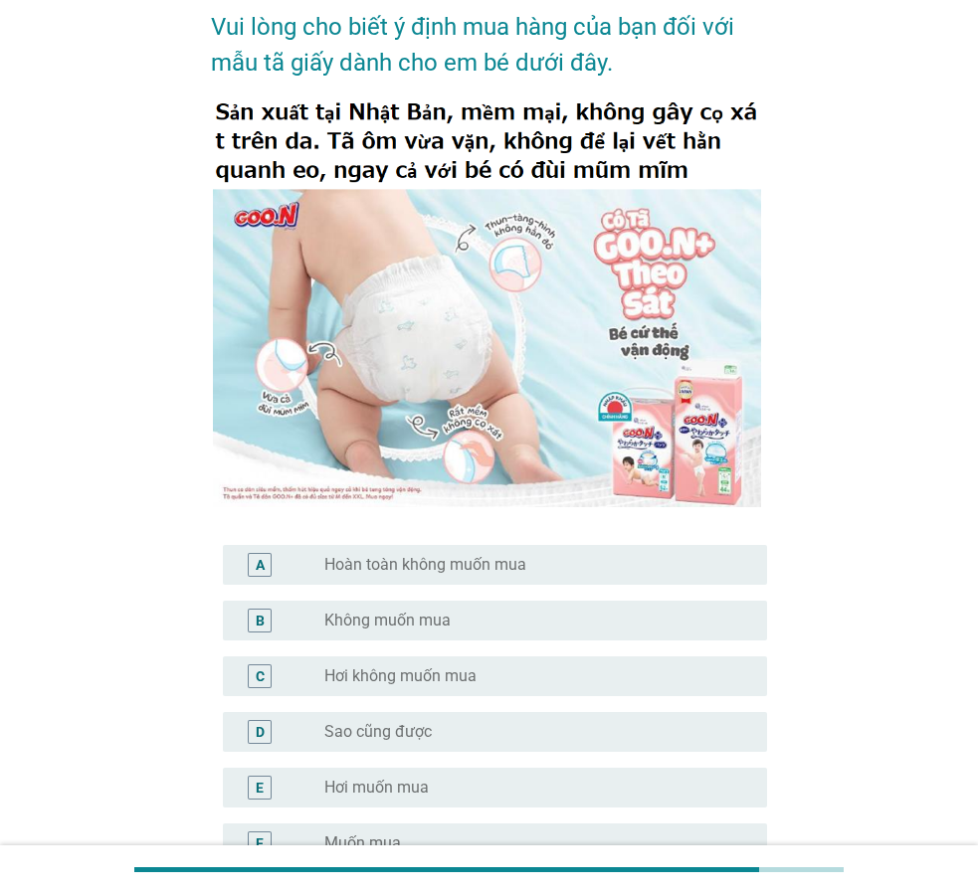
click at [428, 786] on label "Hơi muốn mua" at bounding box center [376, 788] width 104 height 20
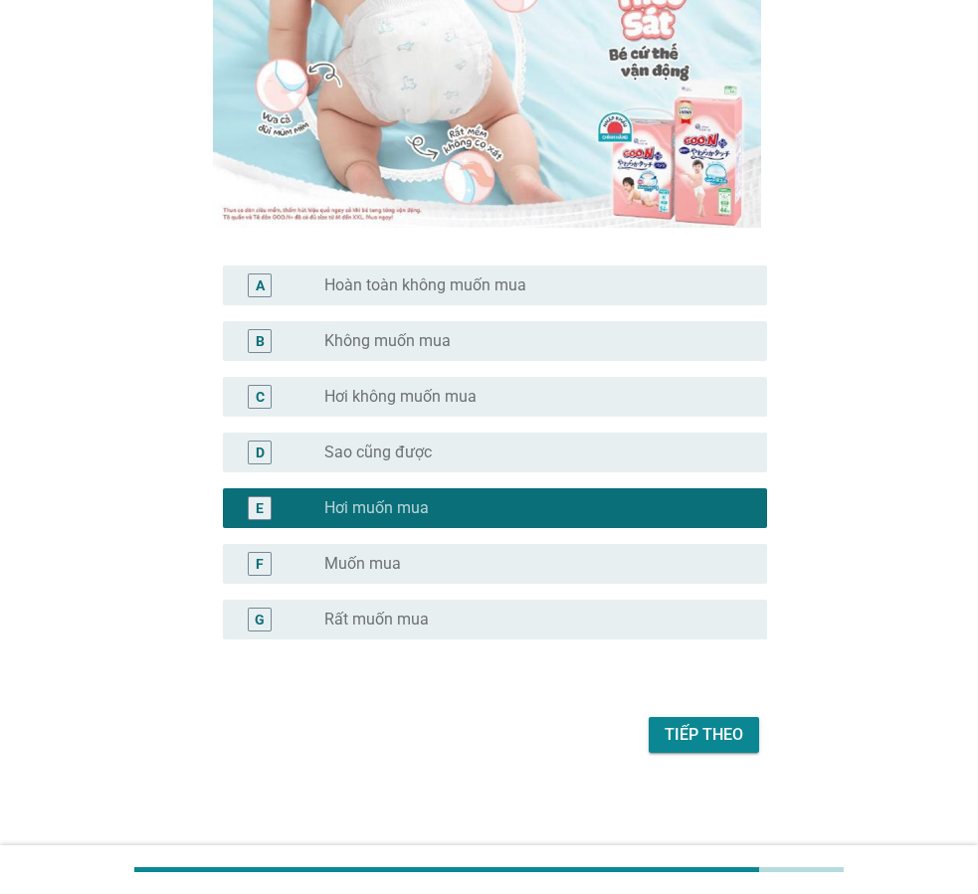
scroll to position [380, 0]
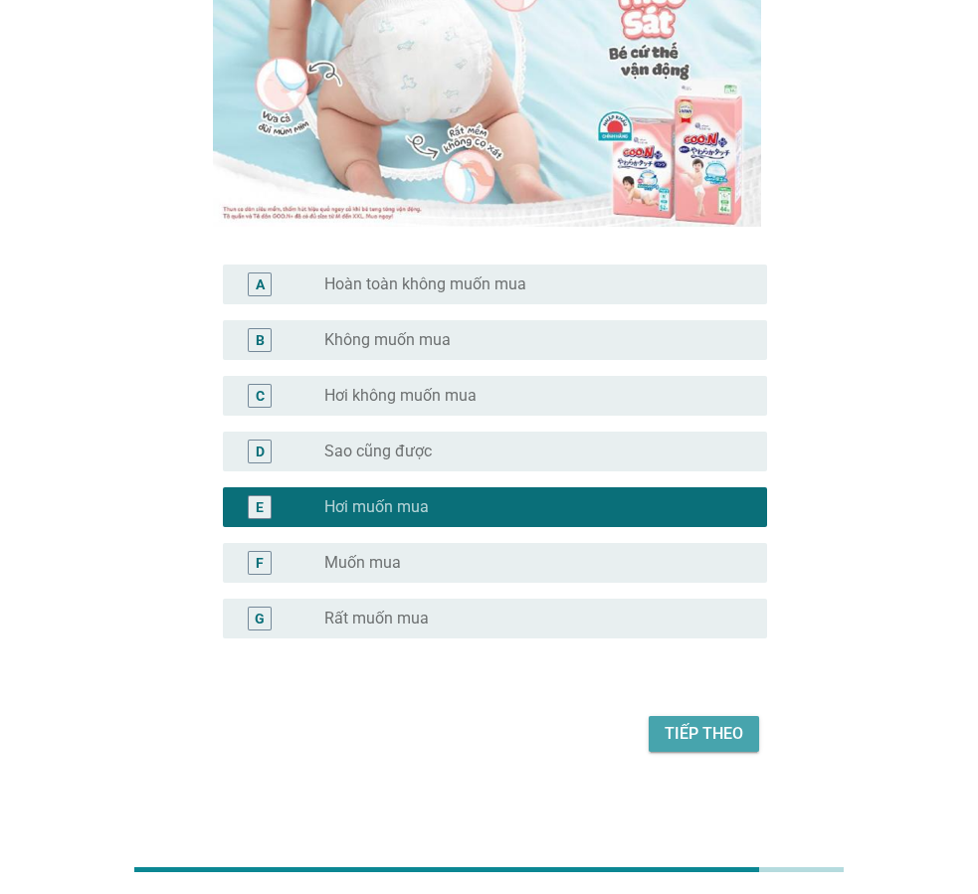
click at [674, 742] on div "Tiếp theo" at bounding box center [704, 734] width 79 height 24
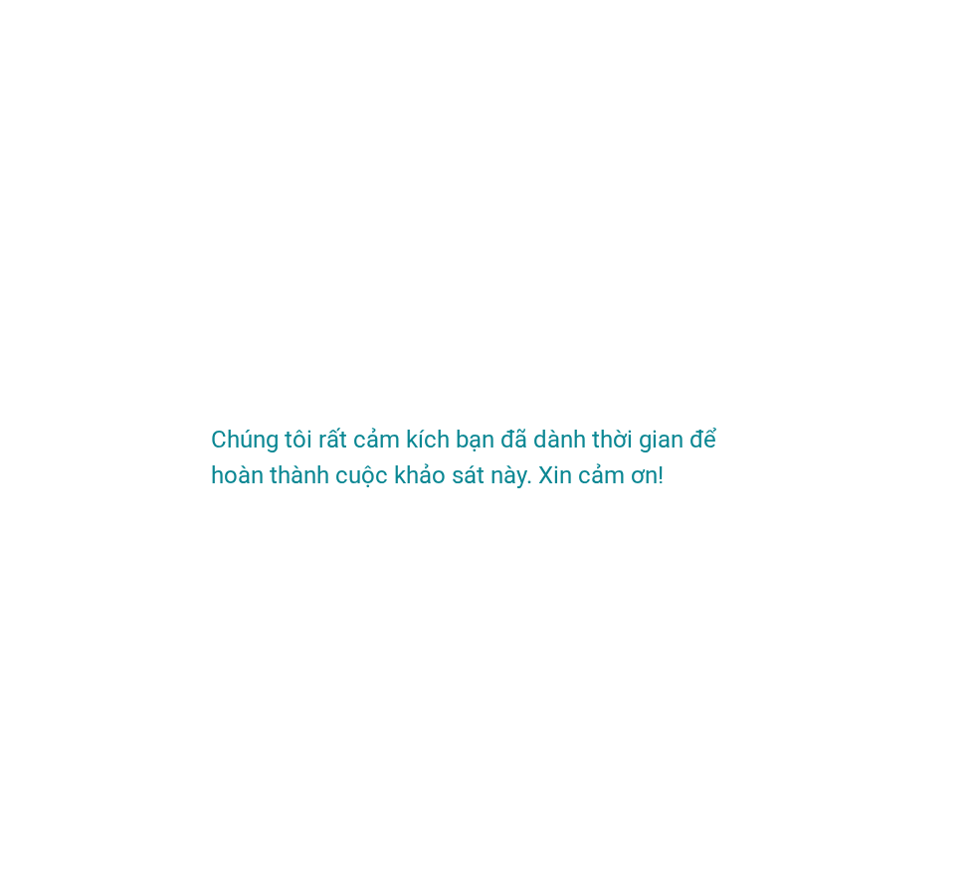
scroll to position [0, 0]
